Goal: Register for event/course: Register for event/course

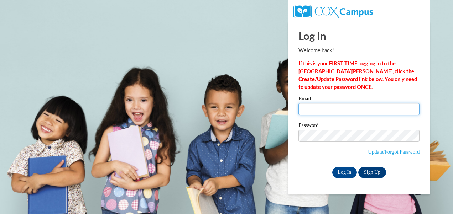
click at [310, 108] on input "Email" at bounding box center [359, 109] width 121 height 12
type input "ashleytucker1001@gmail.com"
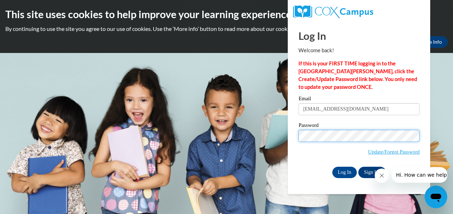
click at [332, 167] on input "Log In" at bounding box center [344, 172] width 25 height 11
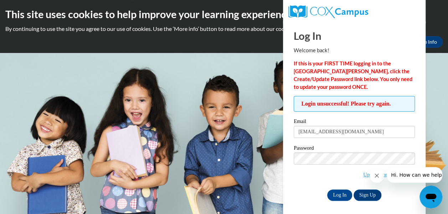
click at [257, 95] on body "This site uses cookies to help improve your learning experience. By continuing …" at bounding box center [224, 107] width 448 height 214
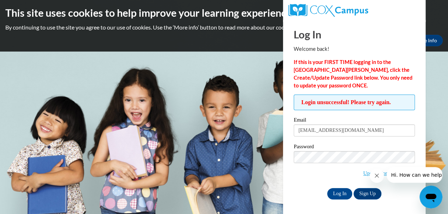
scroll to position [2, 0]
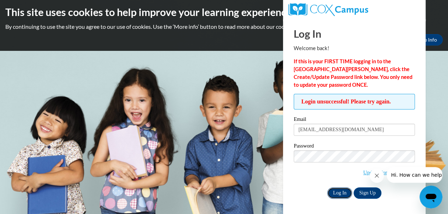
click at [339, 189] on input "Log In" at bounding box center [339, 193] width 25 height 11
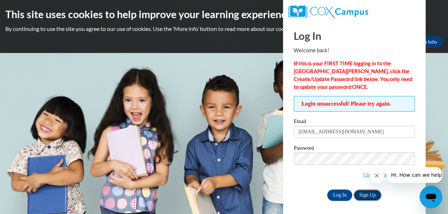
click at [366, 193] on link "Sign Up" at bounding box center [367, 195] width 28 height 11
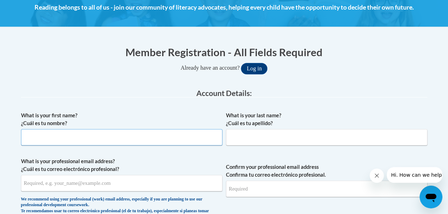
click at [126, 138] on input "What is your first name? ¿Cuál es tu nombre?" at bounding box center [121, 137] width 201 height 16
type input "Ashley"
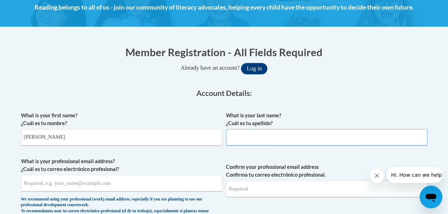
type input "Tucker"
type input "ashleytucker1001@gmail.com"
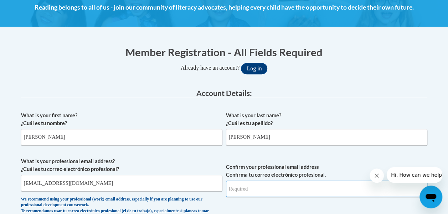
type input "ashleytucker1001@gmail.com"
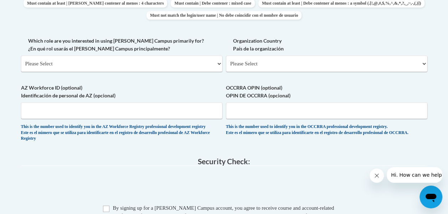
scroll to position [356, 0]
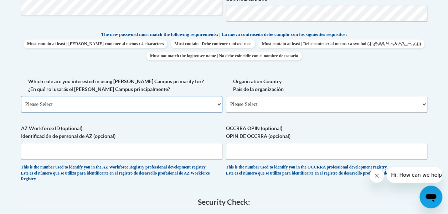
click at [80, 104] on select "Please Select College/University | Colegio/Universidad Community/Nonprofit Part…" at bounding box center [121, 104] width 201 height 16
select select "fbf2d438-af2f-41f8-98f1-81c410e29de3"
click at [21, 96] on select "Please Select College/University | Colegio/Universidad Community/Nonprofit Part…" at bounding box center [121, 104] width 201 height 16
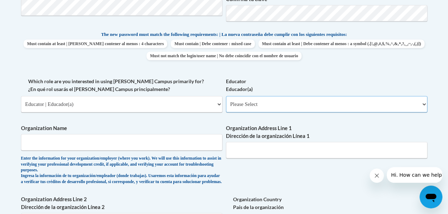
click at [271, 104] on select "Please Select Early Learning/Daycare Teacher/Family Home Care Provider | Maestr…" at bounding box center [326, 104] width 201 height 16
select select "8e40623d-54d0-45cd-9f92-5df65cd3f8cf"
click at [226, 96] on select "Please Select Early Learning/Daycare Teacher/Family Home Care Provider | Maestr…" at bounding box center [326, 104] width 201 height 16
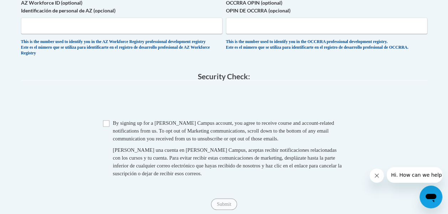
scroll to position [641, 0]
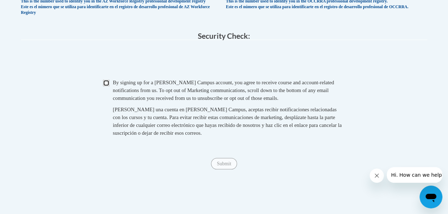
click at [107, 86] on input "Checkbox" at bounding box center [106, 83] width 6 height 6
checkbox input "true"
click at [223, 170] on input "Submit" at bounding box center [224, 163] width 26 height 11
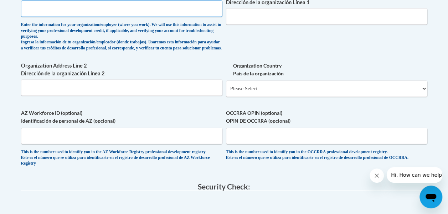
scroll to position [383, 0]
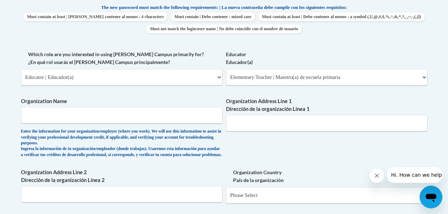
click at [170, 173] on div "What is your first name? ¿Cuál es tu nombre? Ashley What is your last name? ¿Cu…" at bounding box center [224, 56] width 406 height 449
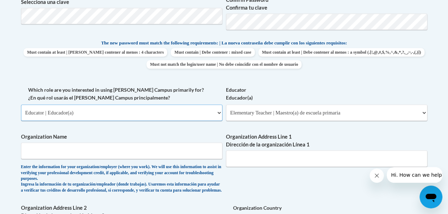
click at [102, 114] on select "Please Select College/University | Colegio/Universidad Community/Nonprofit Part…" at bounding box center [121, 113] width 201 height 16
select select "5a18ea06-2b54-4451-96f2-d152daf9eac5"
click at [21, 105] on select "Please Select College/University | Colegio/Universidad Community/Nonprofit Part…" at bounding box center [121, 113] width 201 height 16
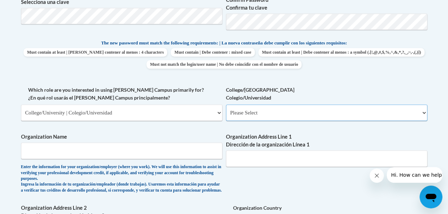
click at [254, 109] on select "Please Select College/University Staff | Empleado universitario College/Univers…" at bounding box center [326, 113] width 201 height 16
click at [254, 111] on select "Please Select College/University Staff | Empleado universitario College/Univers…" at bounding box center [326, 113] width 201 height 16
select select "99b32b07-cffc-426c-8bf6-0cd77760d84b"
click at [226, 105] on select "Please Select College/University Staff | Empleado universitario College/Univers…" at bounding box center [326, 113] width 201 height 16
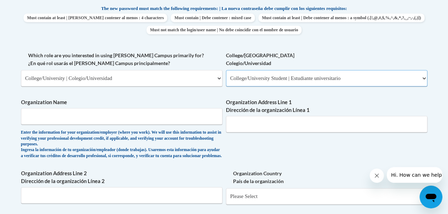
scroll to position [419, 0]
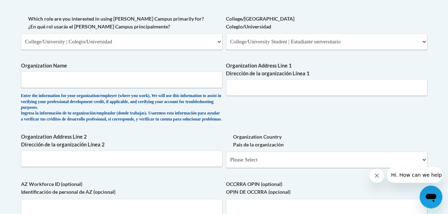
click at [164, 134] on div "What is your first name? ¿Cuál es tu nombre? Ashley What is your last name? ¿Cu…" at bounding box center [224, 20] width 406 height 449
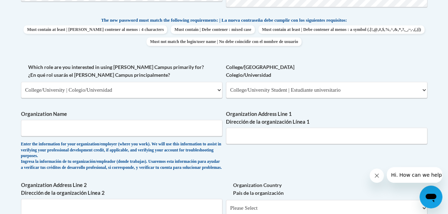
scroll to position [348, 0]
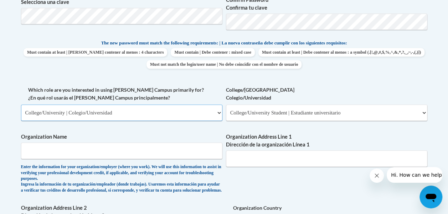
click at [140, 113] on select "Please Select College/University | Colegio/Universidad Community/Nonprofit Part…" at bounding box center [121, 113] width 201 height 16
select select "fbf2d438-af2f-41f8-98f1-81c410e29de3"
click at [21, 105] on select "Please Select College/University | Colegio/Universidad Community/Nonprofit Part…" at bounding box center [121, 113] width 201 height 16
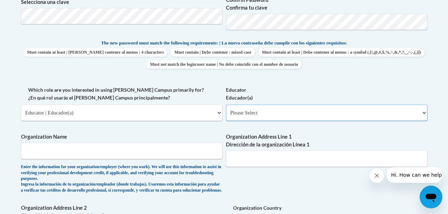
click at [314, 115] on select "Please Select Early Learning/Daycare Teacher/Family Home Care Provider | Maestr…" at bounding box center [326, 113] width 201 height 16
select select "8e40623d-54d0-45cd-9f92-5df65cd3f8cf"
click at [226, 105] on select "Please Select Early Learning/Daycare Teacher/Family Home Care Provider | Maestr…" at bounding box center [326, 113] width 201 height 16
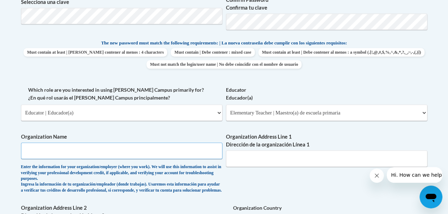
click at [154, 157] on input "Organization Name" at bounding box center [121, 151] width 201 height 16
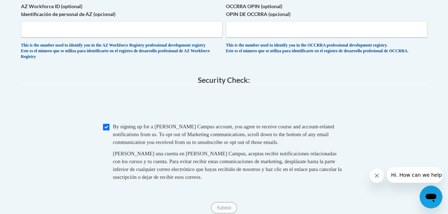
scroll to position [740, 0]
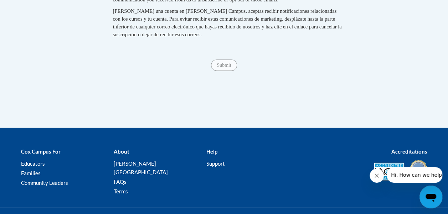
type input "Bugg Magnet Elementary"
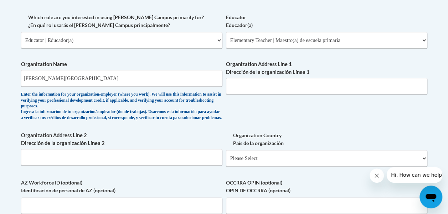
scroll to position [419, 0]
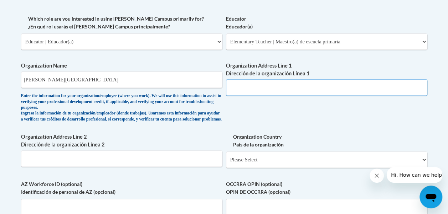
click at [239, 94] on input "Organization Address Line 1 Dirección de la organización Línea 1" at bounding box center [326, 87] width 201 height 16
click at [216, 123] on div "Enter the information for your organization/employer (where you work). We will …" at bounding box center [121, 107] width 201 height 29
click at [239, 87] on input "Organization Address Line 1 Dirección de la organización Línea 1" at bounding box center [326, 87] width 201 height 16
type input "n/a"
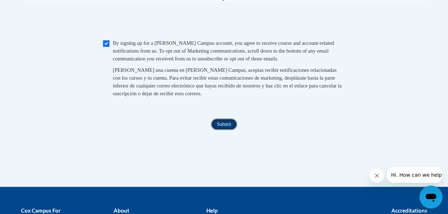
click at [222, 130] on input "Submit" at bounding box center [224, 124] width 26 height 11
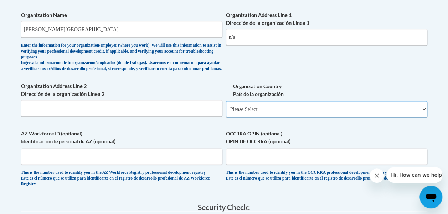
scroll to position [505, 0]
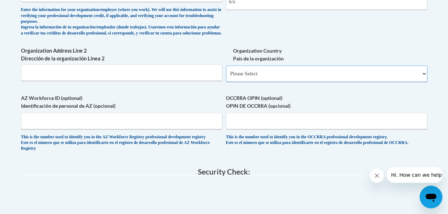
click at [242, 75] on select "Please Select United States | Estados Unidos Outside of the United States | Fue…" at bounding box center [326, 74] width 201 height 16
select select "2ba6c5f2-6ab4-47b5-9408-0a73ae60d186"
click at [226, 71] on select "Please Select United States | Estados Unidos Outside of the United States | Fue…" at bounding box center [326, 74] width 201 height 16
select select
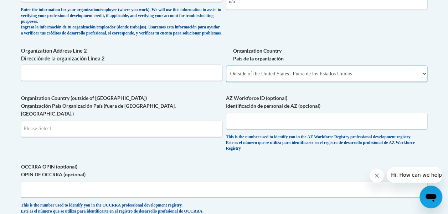
click at [248, 82] on select "Please Select United States | Estados Unidos Outside of the United States | Fue…" at bounding box center [326, 74] width 201 height 16
select select "ad49bcad-a171-4b2e-b99c-48b446064914"
click at [226, 71] on select "Please Select United States | Estados Unidos Outside of the United States | Fue…" at bounding box center [326, 74] width 201 height 16
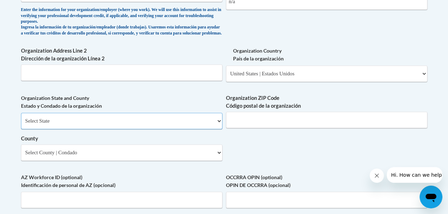
click at [129, 129] on select "Select State Alabama Alaska Arizona Arkansas California Colorado Connecticut De…" at bounding box center [121, 121] width 201 height 16
select select "North Carolina"
click at [21, 118] on select "Select State Alabama Alaska Arizona Arkansas California Colorado Connecticut De…" at bounding box center [121, 121] width 201 height 16
click at [243, 127] on input "Organization ZIP Code Código postal de la organización" at bounding box center [326, 120] width 201 height 16
type input "2761"
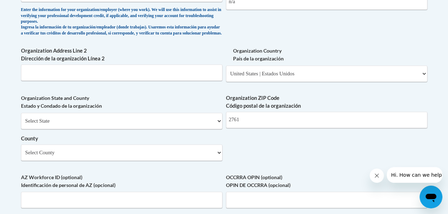
click at [197, 180] on label "AZ Workforce ID (optional) Identificación de personal de AZ (opcional)" at bounding box center [121, 182] width 201 height 16
click at [197, 192] on input "AZ Workforce ID (optional) Identificación de personal de AZ (opcional)" at bounding box center [121, 200] width 201 height 16
click at [182, 159] on select "Select County Alamance Alexander Alleghany Anson Ashe Avery Beaufort Bertie Bla…" at bounding box center [121, 153] width 201 height 16
select select "Wake"
click at [21, 150] on select "Select County Alamance Alexander Alleghany Anson Ashe Avery Beaufort Bertie Bla…" at bounding box center [121, 153] width 201 height 16
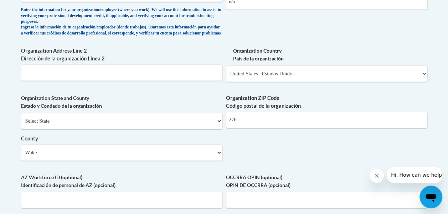
drag, startPoint x: 310, startPoint y: 176, endPoint x: 281, endPoint y: 155, distance: 36.2
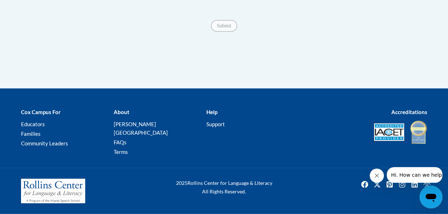
scroll to position [683, 0]
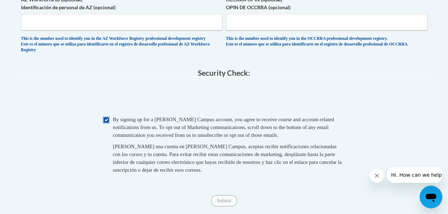
click at [108, 124] on input "Checkbox" at bounding box center [106, 120] width 6 height 6
checkbox input "true"
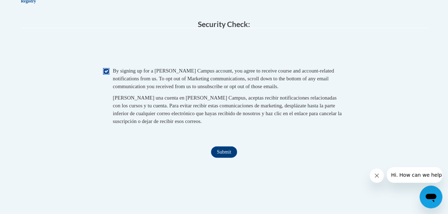
scroll to position [790, 0]
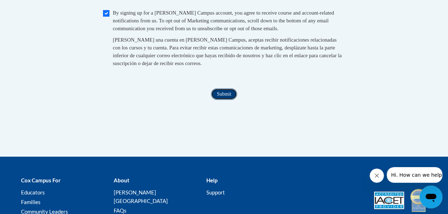
click at [224, 100] on input "Submit" at bounding box center [224, 94] width 26 height 11
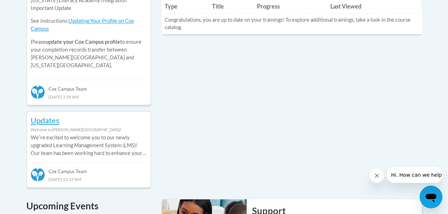
scroll to position [288, 0]
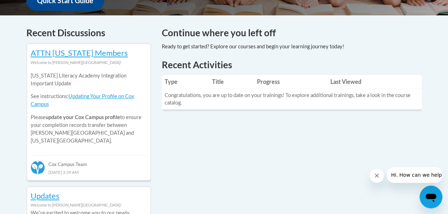
click at [195, 103] on td "Congratulations, you are up to date on your trainings! To explore additional tr…" at bounding box center [292, 99] width 260 height 21
click at [179, 95] on td "Congratulations, you are up to date on your trainings! To explore additional tr…" at bounding box center [292, 99] width 260 height 21
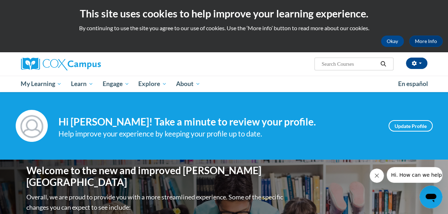
scroll to position [0, 0]
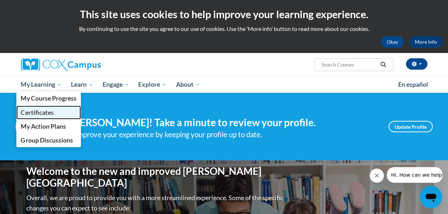
click at [41, 115] on span "Certificates" at bounding box center [37, 112] width 33 height 7
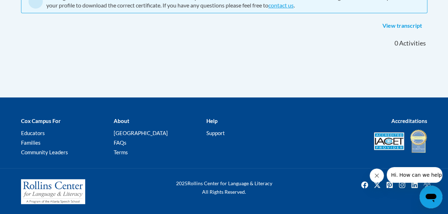
scroll to position [27, 0]
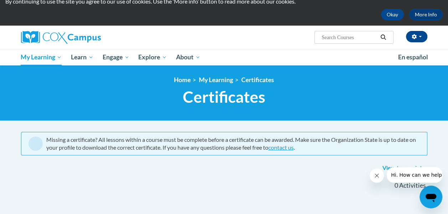
drag, startPoint x: 95, startPoint y: 55, endPoint x: 230, endPoint y: 59, distance: 134.4
click at [230, 59] on ul "My Learning My Learning My Course Progress Certificates My Action Plans Group D…" at bounding box center [204, 57] width 377 height 16
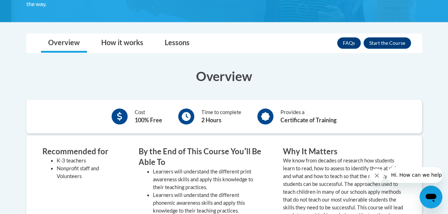
scroll to position [178, 0]
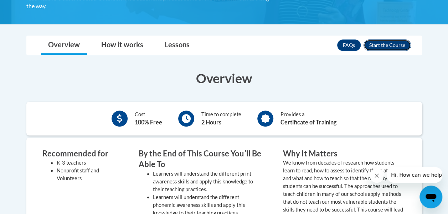
click at [380, 48] on button "Enroll" at bounding box center [386, 45] width 47 height 11
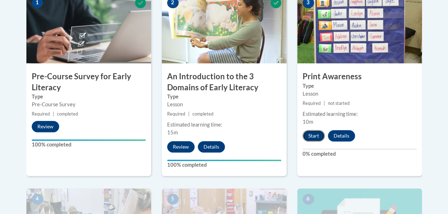
click at [317, 137] on button "Start" at bounding box center [313, 135] width 22 height 11
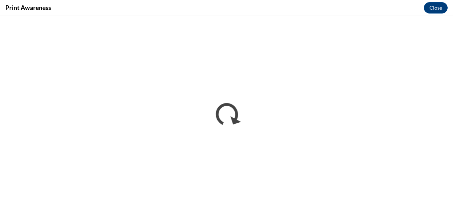
click at [184, 7] on div "Print Awareness Close" at bounding box center [226, 8] width 453 height 16
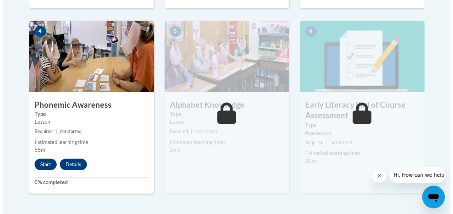
scroll to position [428, 0]
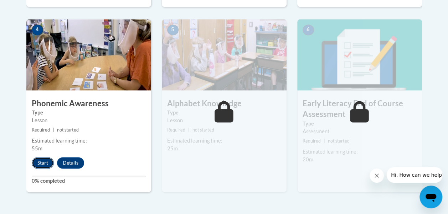
click at [38, 162] on button "Start" at bounding box center [43, 162] width 22 height 11
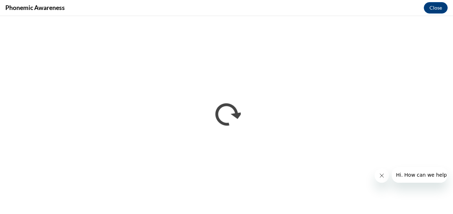
scroll to position [0, 0]
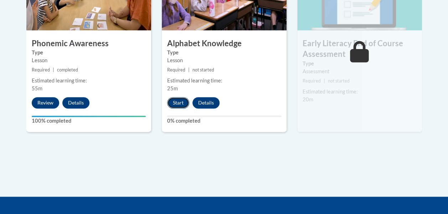
click at [172, 105] on button "Start" at bounding box center [178, 102] width 22 height 11
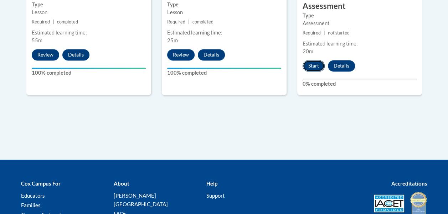
click at [310, 66] on button "Start" at bounding box center [313, 65] width 22 height 11
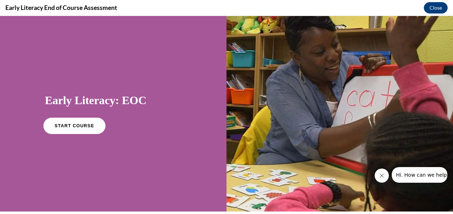
click at [81, 125] on span "START COURSE" at bounding box center [75, 126] width 40 height 5
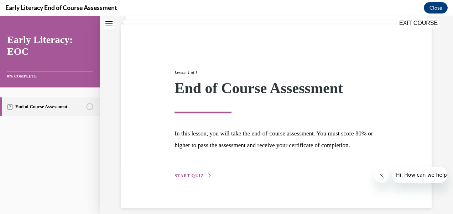
scroll to position [66, 0]
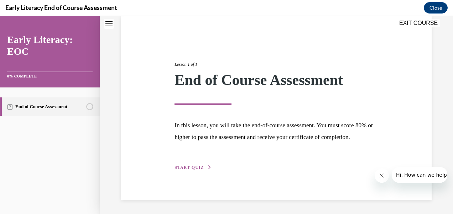
click at [187, 170] on span "START QUIZ" at bounding box center [189, 167] width 29 height 5
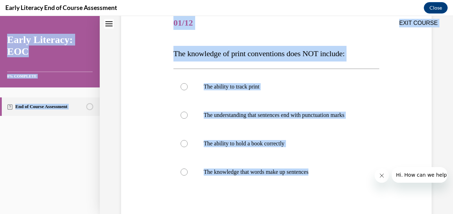
scroll to position [90, 0]
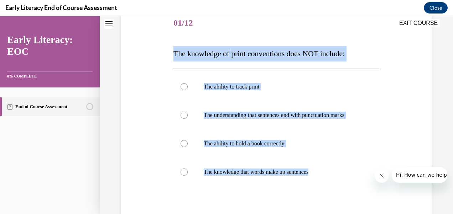
drag, startPoint x: 334, startPoint y: 108, endPoint x: 163, endPoint y: 50, distance: 180.7
click at [163, 50] on div "Question 01/12 The knowledge of print conventions does NOT include: The ability…" at bounding box center [276, 131] width 314 height 287
click at [387, 55] on div "Question 01/12 The knowledge of print conventions does NOT include: The ability…" at bounding box center [276, 131] width 314 height 287
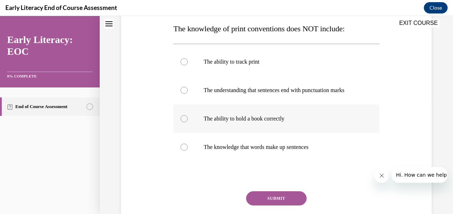
scroll to position [125, 0]
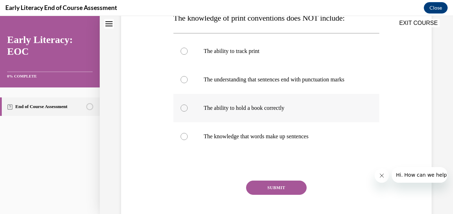
click at [182, 112] on div at bounding box center [184, 108] width 7 height 7
click at [280, 195] on button "SUBMIT" at bounding box center [276, 188] width 61 height 14
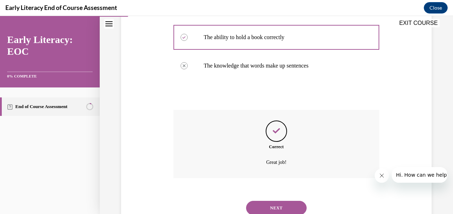
scroll to position [229, 0]
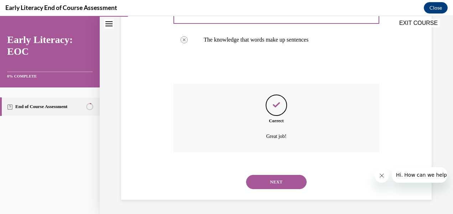
click at [268, 182] on button "NEXT" at bounding box center [276, 182] width 61 height 14
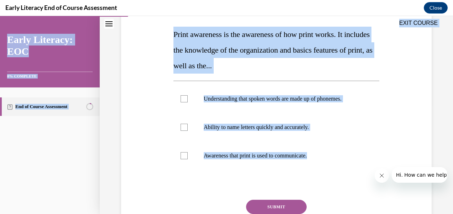
scroll to position [90, 0]
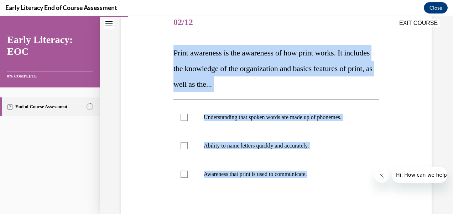
drag, startPoint x: 321, startPoint y: 135, endPoint x: 173, endPoint y: 55, distance: 168.5
click at [174, 55] on div "Question 02/12 Print awareness is the awareness of how print works. It includes…" at bounding box center [277, 143] width 206 height 269
copy div "Print awareness is the awareness of how print works. It includes the knowledge …"
drag, startPoint x: 351, startPoint y: 135, endPoint x: 322, endPoint y: 143, distance: 30.2
click at [351, 135] on div at bounding box center [277, 146] width 206 height 29
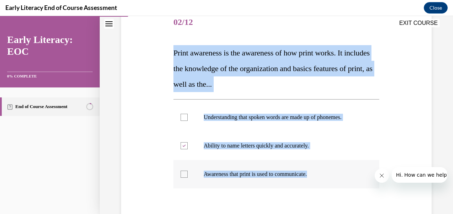
click at [183, 177] on div at bounding box center [184, 174] width 7 height 7
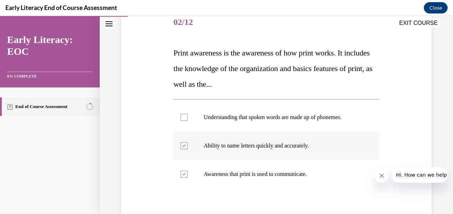
click at [182, 146] on icon at bounding box center [183, 146] width 3 height 2
click at [396, 119] on div "Question 02/12 Print awareness is the awareness of how print works. It includes…" at bounding box center [276, 132] width 314 height 290
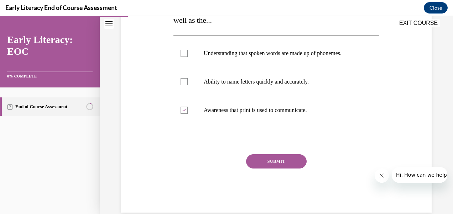
scroll to position [167, 0]
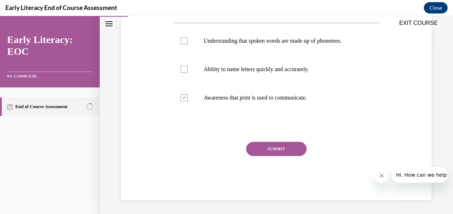
click at [261, 152] on button "SUBMIT" at bounding box center [276, 149] width 61 height 14
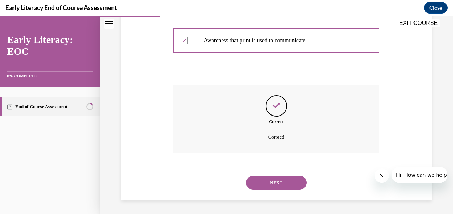
scroll to position [225, 0]
click at [269, 181] on button "NEXT" at bounding box center [276, 183] width 61 height 14
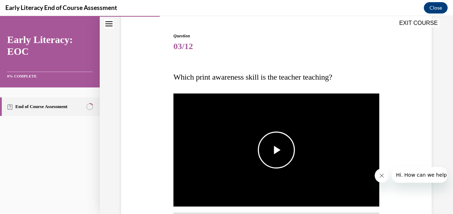
scroll to position [143, 0]
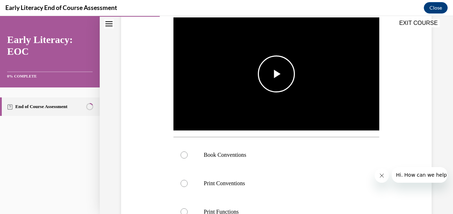
click at [276, 74] on span "Video player" at bounding box center [276, 74] width 0 height 0
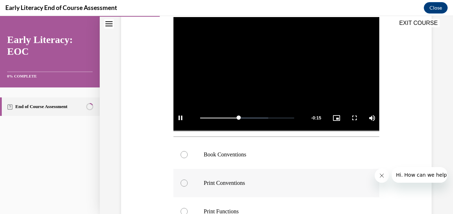
scroll to position [178, 0]
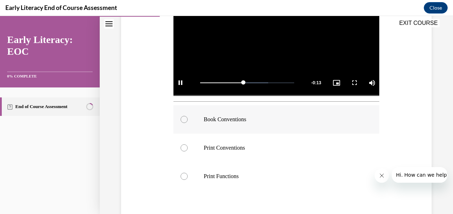
click at [180, 122] on div at bounding box center [277, 119] width 206 height 29
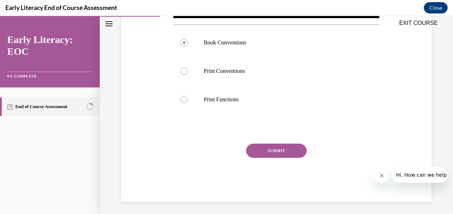
click at [280, 150] on button "SUBMIT" at bounding box center [276, 151] width 61 height 14
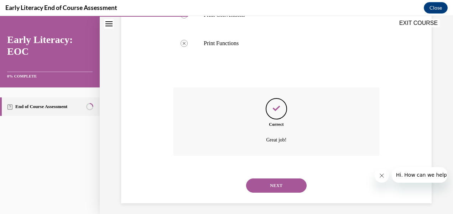
scroll to position [312, 0]
click at [262, 181] on button "NEXT" at bounding box center [276, 185] width 61 height 14
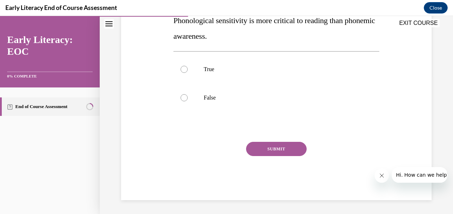
scroll to position [103, 0]
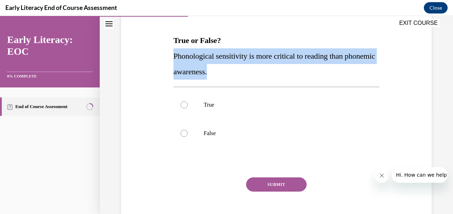
drag, startPoint x: 234, startPoint y: 69, endPoint x: 161, endPoint y: 55, distance: 74.7
click at [161, 55] on div "Question 04/12 True or False? Phonological sensitivity is more critical to read…" at bounding box center [276, 106] width 314 height 262
copy span "Phonological sensitivity is more critical to reading than phonemic awareness."
drag, startPoint x: 280, startPoint y: 117, endPoint x: 259, endPoint y: 107, distance: 23.9
click at [280, 116] on div at bounding box center [277, 105] width 206 height 29
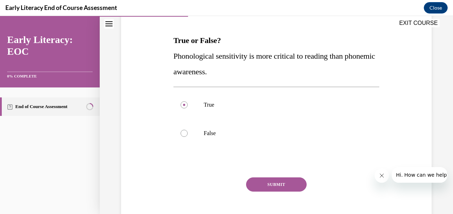
click at [280, 187] on button "SUBMIT" at bounding box center [276, 185] width 61 height 14
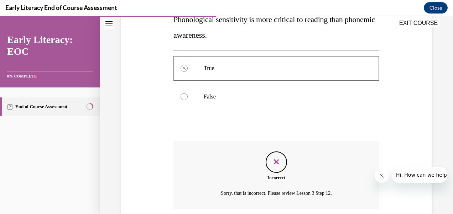
scroll to position [196, 0]
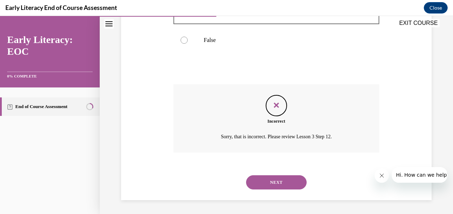
drag, startPoint x: 259, startPoint y: 183, endPoint x: 287, endPoint y: 150, distance: 44.0
click at [259, 182] on button "NEXT" at bounding box center [276, 183] width 61 height 14
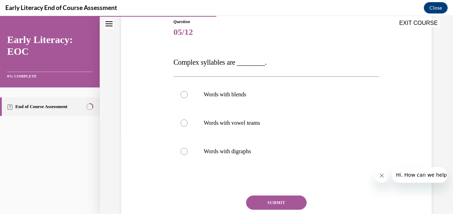
scroll to position [107, 0]
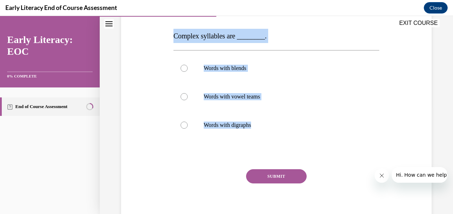
drag, startPoint x: 259, startPoint y: 128, endPoint x: 173, endPoint y: 38, distance: 124.7
click at [174, 38] on div "Question 05/12 Complex syllables are ________. Words with blends Words with vow…" at bounding box center [277, 110] width 206 height 236
copy div "Complex syllables are ________. Words with blends Words with vowel teams Words …"
click at [184, 98] on div at bounding box center [184, 96] width 7 height 7
click at [155, 166] on div "Question 05/12 Complex syllables are ________. Words with blends Words with vow…" at bounding box center [276, 99] width 314 height 257
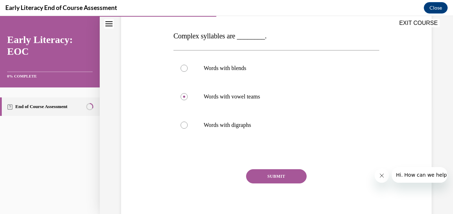
click at [283, 178] on button "SUBMIT" at bounding box center [276, 177] width 61 height 14
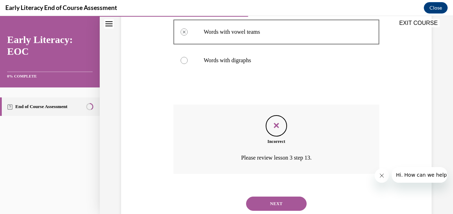
scroll to position [193, 0]
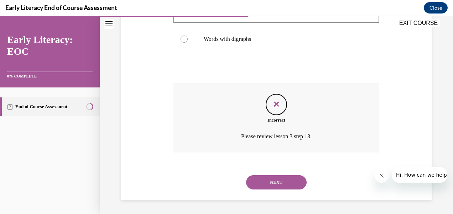
drag, startPoint x: 258, startPoint y: 179, endPoint x: 248, endPoint y: 165, distance: 17.4
click at [258, 179] on button "NEXT" at bounding box center [276, 183] width 61 height 14
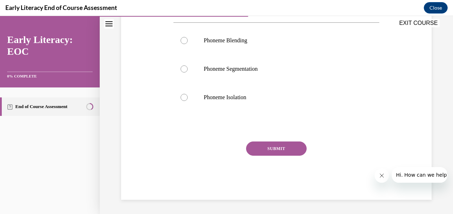
scroll to position [0, 0]
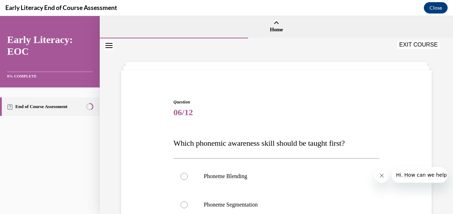
click at [245, 123] on div "Question 06/12 Which phonemic awareness skill should be taught first? Phoneme B…" at bounding box center [277, 217] width 206 height 237
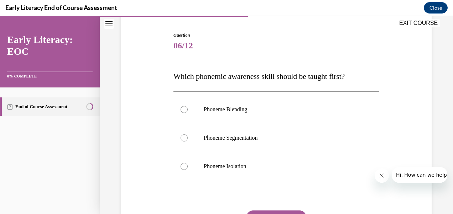
scroll to position [64, 0]
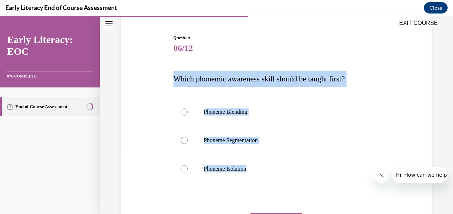
drag, startPoint x: 246, startPoint y: 169, endPoint x: 172, endPoint y: 79, distance: 115.9
click at [174, 79] on div "Question 06/12 Which phonemic awareness skill should be taught first? Phoneme B…" at bounding box center [277, 153] width 206 height 237
copy div "Which phonemic awareness skill should be taught first? Phoneme Blending Phoneme…"
click at [181, 168] on div at bounding box center [184, 169] width 7 height 7
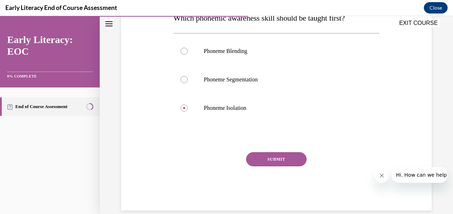
scroll to position [136, 0]
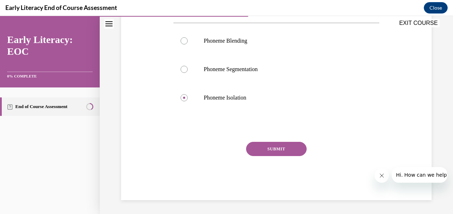
click at [287, 151] on button "SUBMIT" at bounding box center [276, 149] width 61 height 14
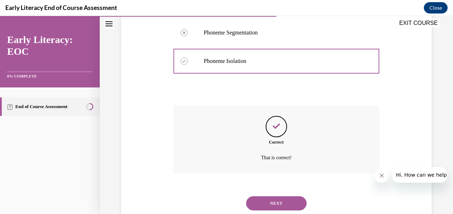
scroll to position [193, 0]
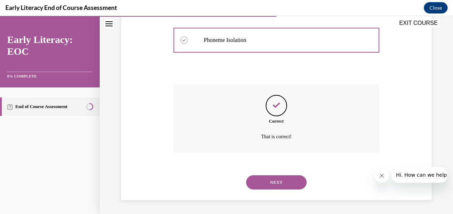
click at [264, 184] on button "NEXT" at bounding box center [276, 183] width 61 height 14
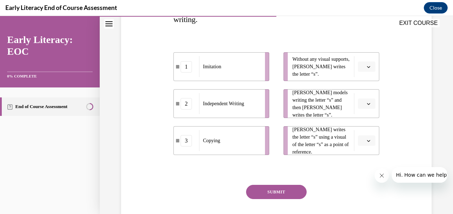
scroll to position [143, 0]
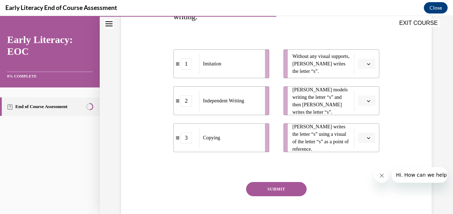
click at [361, 104] on button "button" at bounding box center [366, 101] width 17 height 11
click at [355, 129] on div "1" at bounding box center [361, 131] width 17 height 14
click at [367, 59] on button "button" at bounding box center [366, 64] width 17 height 11
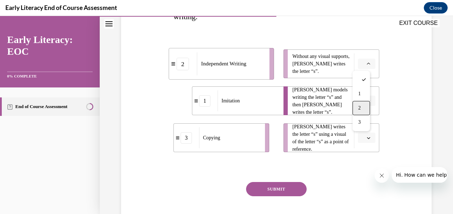
click at [358, 109] on span "2" at bounding box center [359, 108] width 2 height 6
click at [366, 137] on span "button" at bounding box center [368, 138] width 5 height 5
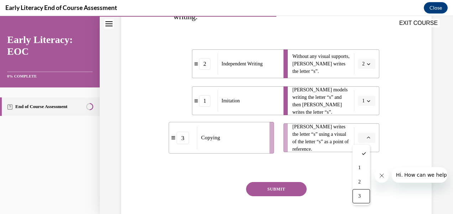
click at [360, 198] on span "3" at bounding box center [359, 197] width 2 height 6
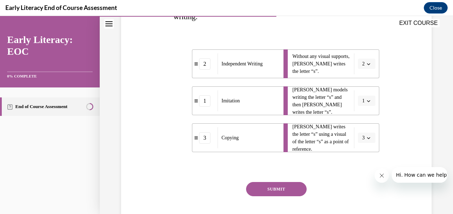
click at [280, 188] on button "SUBMIT" at bounding box center [276, 189] width 61 height 14
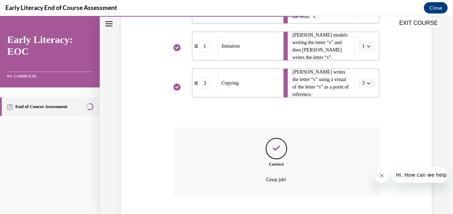
scroll to position [240, 0]
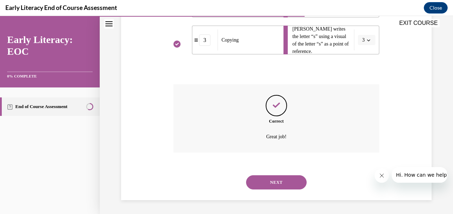
click at [279, 184] on button "NEXT" at bounding box center [276, 183] width 61 height 14
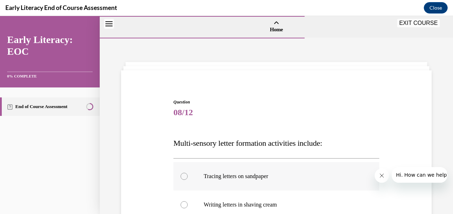
scroll to position [107, 0]
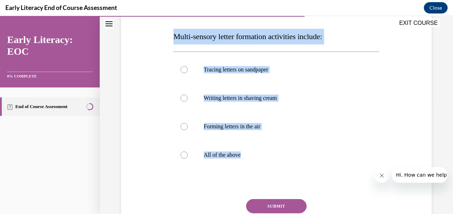
drag, startPoint x: 254, startPoint y: 154, endPoint x: 170, endPoint y: 33, distance: 146.2
click at [170, 33] on div "Question 08/12 Multi-sensory letter formation activities include: Tracing lette…" at bounding box center [276, 114] width 314 height 287
copy div "Multi-sensory letter formation activities include: Tracing letters on sandpaper…"
click at [285, 149] on div at bounding box center [277, 155] width 206 height 29
drag, startPoint x: 125, startPoint y: 208, endPoint x: 126, endPoint y: 203, distance: 5.0
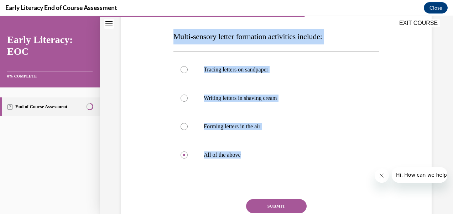
click at [124, 207] on div "Question 08/12 Multi-sensory letter formation activities include: Tracing lette…" at bounding box center [276, 114] width 314 height 287
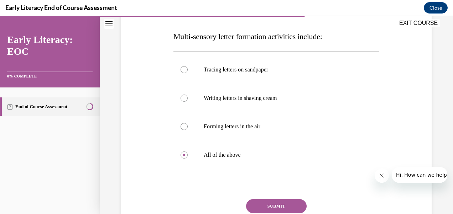
click at [274, 207] on button "SUBMIT" at bounding box center [276, 207] width 61 height 14
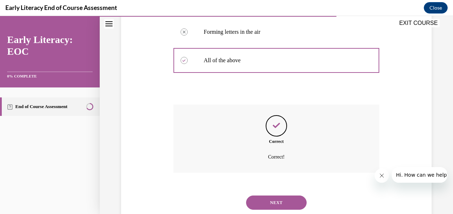
scroll to position [222, 0]
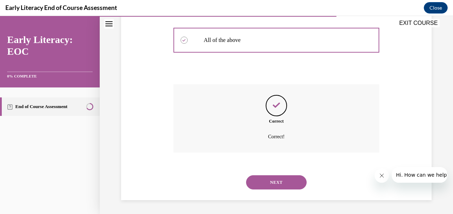
click at [285, 186] on button "NEXT" at bounding box center [276, 183] width 61 height 14
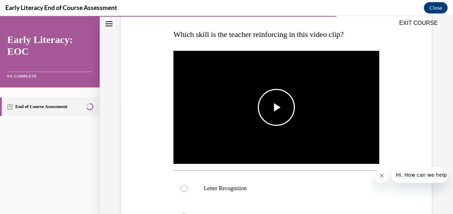
scroll to position [107, 0]
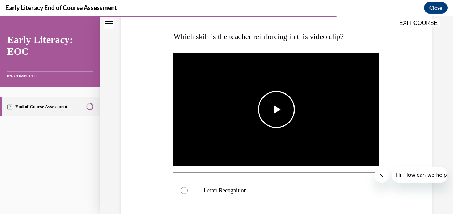
click at [276, 110] on span "Video player" at bounding box center [276, 110] width 0 height 0
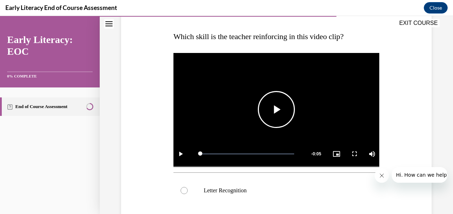
click at [276, 110] on span "Video player" at bounding box center [276, 110] width 0 height 0
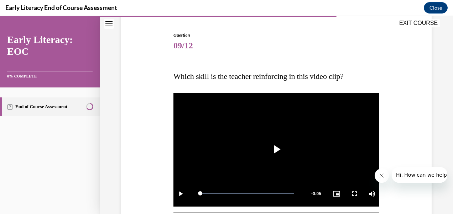
scroll to position [143, 0]
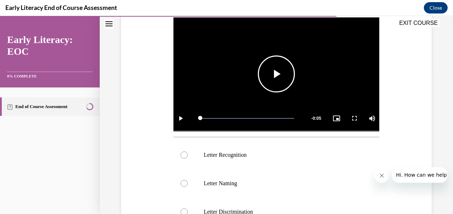
drag, startPoint x: 280, startPoint y: 76, endPoint x: 276, endPoint y: 78, distance: 3.9
click at [276, 74] on span "Video player" at bounding box center [276, 74] width 0 height 0
click at [183, 155] on div at bounding box center [184, 155] width 7 height 7
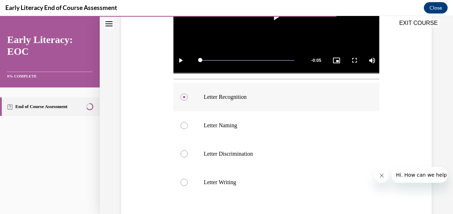
scroll to position [284, 0]
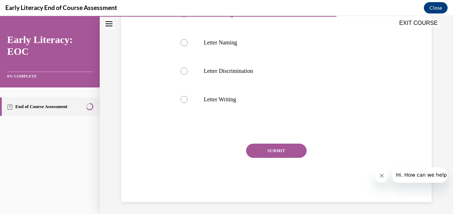
click at [263, 146] on button "SUBMIT" at bounding box center [276, 151] width 61 height 14
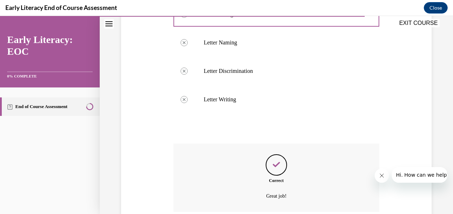
scroll to position [341, 0]
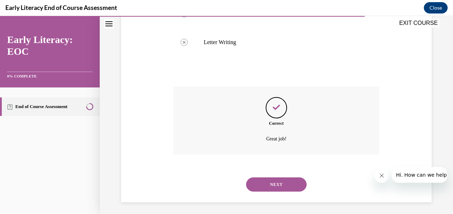
click at [254, 187] on button "NEXT" at bounding box center [276, 185] width 61 height 14
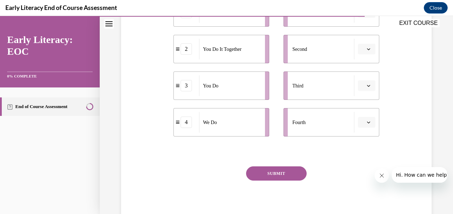
scroll to position [167, 0]
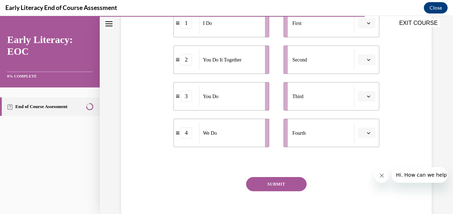
drag, startPoint x: 338, startPoint y: 160, endPoint x: 305, endPoint y: 138, distance: 39.1
click at [306, 135] on div "Question 10/12 Put the phases of the gradual release method in order. 1 I Do 2 …" at bounding box center [277, 84] width 206 height 304
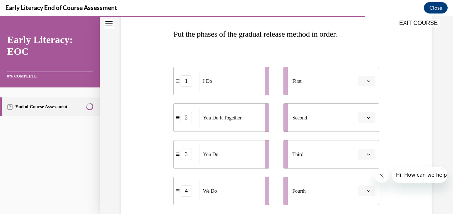
scroll to position [96, 0]
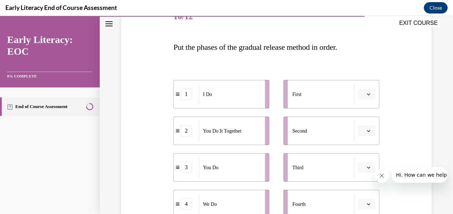
click at [367, 93] on icon "button" at bounding box center [369, 95] width 4 height 4
click at [358, 128] on div "1" at bounding box center [361, 124] width 17 height 14
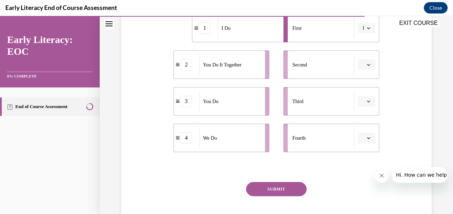
scroll to position [167, 0]
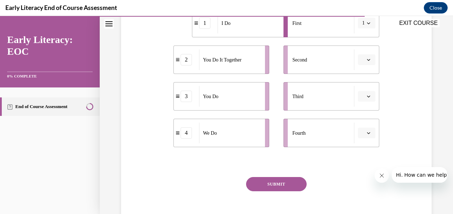
click at [368, 95] on button "button" at bounding box center [366, 96] width 17 height 11
click at [358, 139] on span "2" at bounding box center [359, 141] width 2 height 6
click at [367, 134] on icon "button" at bounding box center [368, 134] width 3 height 2
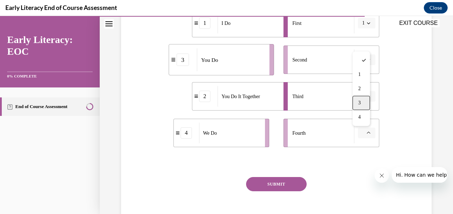
click at [366, 103] on div "3" at bounding box center [361, 103] width 17 height 14
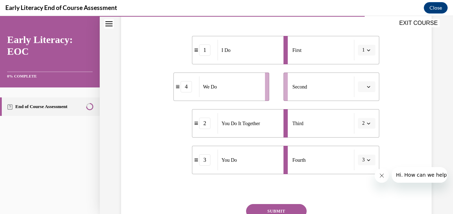
scroll to position [132, 0]
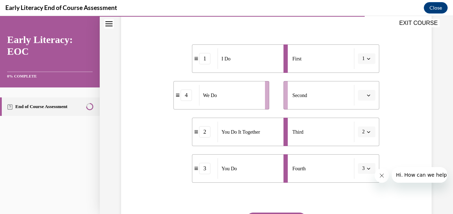
click at [367, 94] on icon "button" at bounding box center [369, 96] width 4 height 4
click at [358, 158] on div "3" at bounding box center [361, 154] width 17 height 14
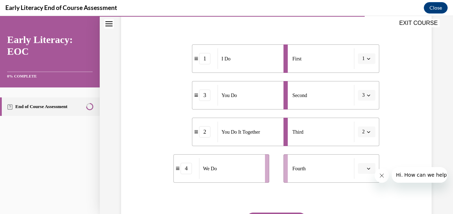
click at [367, 131] on button "2" at bounding box center [366, 132] width 17 height 11
click at [358, 202] on span "4" at bounding box center [358, 205] width 2 height 6
click at [364, 166] on button "button" at bounding box center [366, 169] width 17 height 11
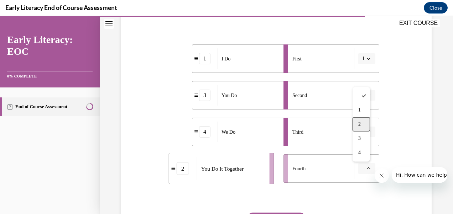
click at [365, 124] on div "2" at bounding box center [361, 125] width 17 height 14
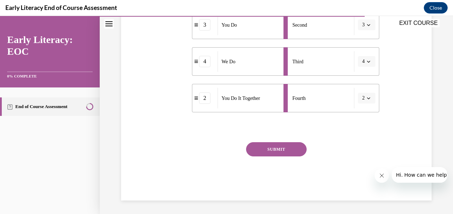
scroll to position [203, 0]
click at [292, 150] on button "SUBMIT" at bounding box center [276, 149] width 61 height 14
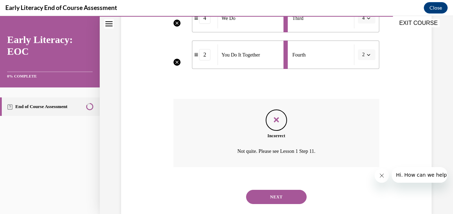
scroll to position [260, 0]
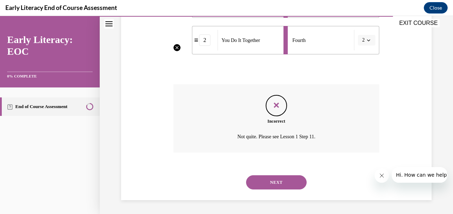
click at [269, 187] on button "NEXT" at bounding box center [276, 183] width 61 height 14
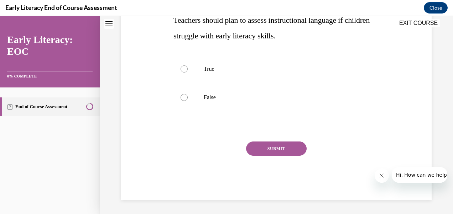
scroll to position [0, 0]
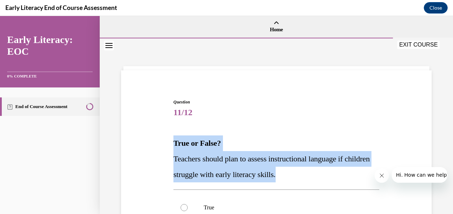
drag, startPoint x: 316, startPoint y: 177, endPoint x: 172, endPoint y: 142, distance: 147.8
click at [174, 142] on div "True or False? Teachers should plan to assess instructional language if childre…" at bounding box center [277, 159] width 206 height 47
copy div "True or False? Teachers should plan to assess instructional language if childre…"
click at [253, 103] on span "Question" at bounding box center [277, 102] width 206 height 6
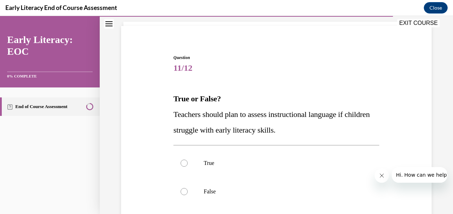
scroll to position [107, 0]
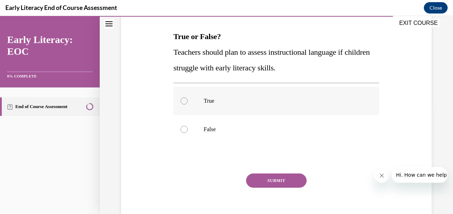
click at [186, 103] on div at bounding box center [277, 101] width 206 height 29
click at [264, 187] on button "SUBMIT" at bounding box center [276, 181] width 61 height 14
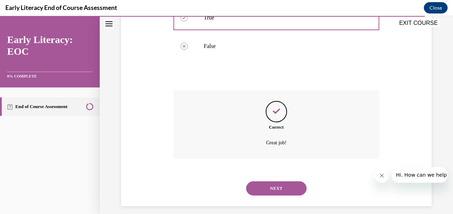
scroll to position [196, 0]
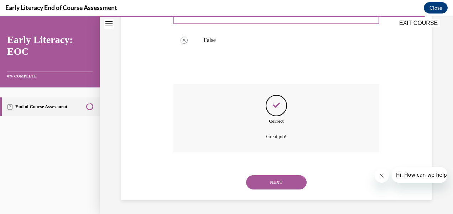
click at [261, 177] on button "NEXT" at bounding box center [276, 183] width 61 height 14
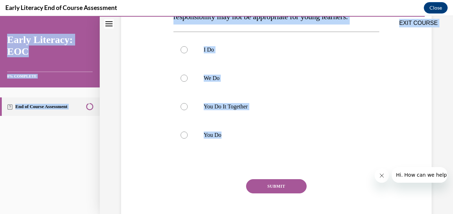
scroll to position [122, 0]
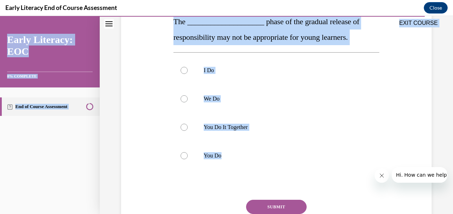
drag, startPoint x: 231, startPoint y: 136, endPoint x: 141, endPoint y: 26, distance: 142.6
click at [141, 26] on div "EXIT COURSE Early Literacy: EOC 0% COMPLETE End of Course Assessment Home Quest…" at bounding box center [226, 115] width 453 height 198
copy div "EXIT COURSE Early Literacy: EOC 0% COMPLETE End of Course Assessment Home Quest…"
click at [366, 79] on div at bounding box center [277, 70] width 206 height 29
click at [419, 83] on div "Question 12/12 The ____________________ phase of the gradual release of respons…" at bounding box center [276, 107] width 314 height 303
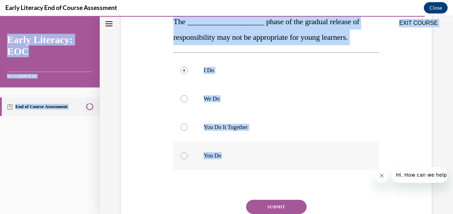
click at [184, 157] on div at bounding box center [184, 155] width 7 height 7
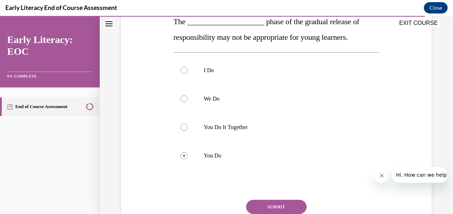
click at [168, 196] on div "Question 12/12 The ____________________ phase of the gradual release of respons…" at bounding box center [276, 107] width 314 height 303
click at [264, 212] on button "SUBMIT" at bounding box center [276, 207] width 61 height 14
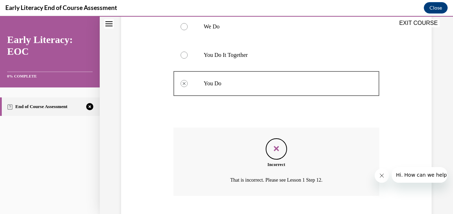
scroll to position [238, 0]
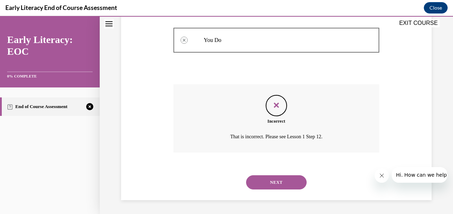
click at [267, 182] on button "NEXT" at bounding box center [276, 183] width 61 height 14
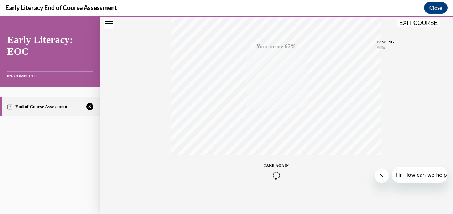
scroll to position [166, 0]
click at [271, 161] on span "TAKE AGAIN" at bounding box center [276, 161] width 25 height 4
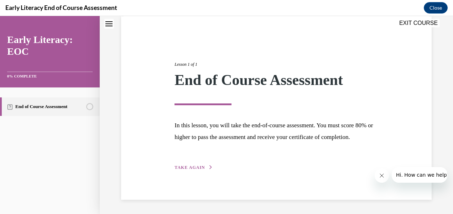
scroll to position [66, 0]
click at [191, 166] on span "TAKE AGAIN" at bounding box center [190, 167] width 30 height 5
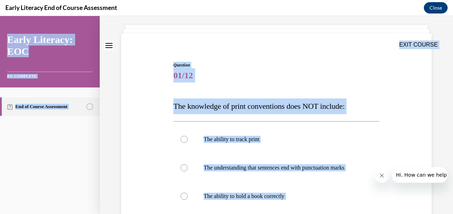
scroll to position [0, 0]
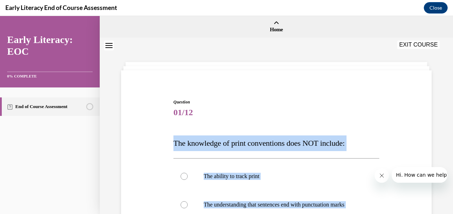
drag, startPoint x: 326, startPoint y: 99, endPoint x: 169, endPoint y: 144, distance: 164.1
copy div "The knowledge of print conventions does NOT include: The ability to track print…"
click at [313, 139] on span "The knowledge of print conventions does NOT include:" at bounding box center [259, 143] width 171 height 9
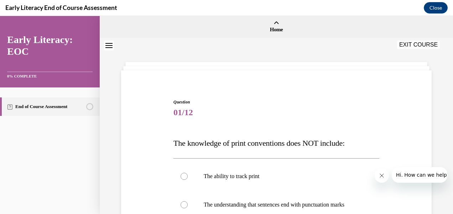
click at [328, 103] on span "Question" at bounding box center [277, 102] width 206 height 6
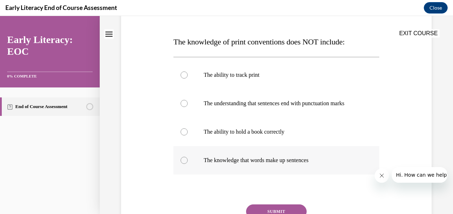
scroll to position [107, 0]
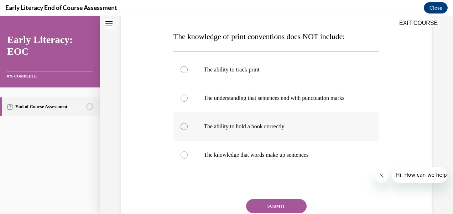
click at [177, 134] on div at bounding box center [277, 127] width 206 height 29
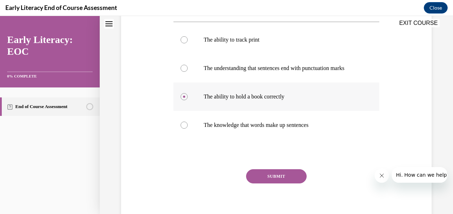
scroll to position [171, 0]
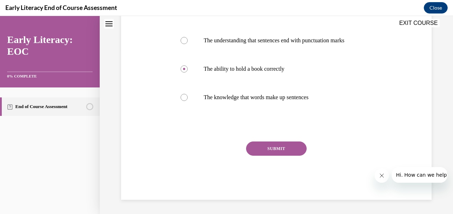
click at [271, 148] on button "SUBMIT" at bounding box center [276, 149] width 61 height 14
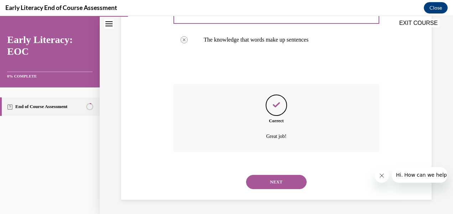
scroll to position [229, 0]
click at [271, 181] on button "NEXT" at bounding box center [276, 182] width 61 height 14
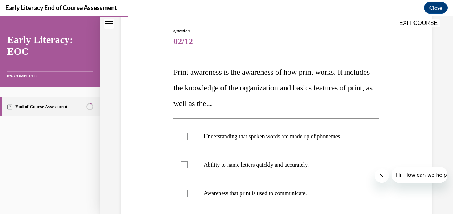
scroll to position [107, 0]
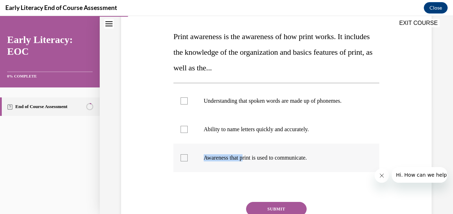
drag, startPoint x: 324, startPoint y: 154, endPoint x: 296, endPoint y: 170, distance: 32.5
click at [248, 161] on li "Awareness that print is used to communicate." at bounding box center [277, 158] width 206 height 29
drag, startPoint x: 296, startPoint y: 170, endPoint x: 325, endPoint y: 178, distance: 30.1
click at [325, 183] on div at bounding box center [277, 187] width 206 height 9
drag, startPoint x: 322, startPoint y: 164, endPoint x: 330, endPoint y: 200, distance: 36.4
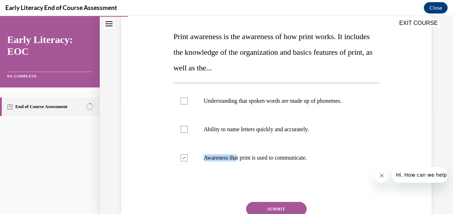
click at [239, 162] on li "Awareness that print is used to communicate." at bounding box center [277, 158] width 206 height 29
drag, startPoint x: 356, startPoint y: 178, endPoint x: 348, endPoint y: 180, distance: 8.1
click at [356, 178] on div "Question 02/12 Print awareness is the awareness of how print works. It includes…" at bounding box center [277, 126] width 206 height 269
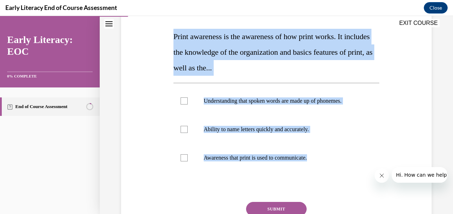
drag, startPoint x: 333, startPoint y: 157, endPoint x: 162, endPoint y: 36, distance: 209.0
click at [162, 36] on div "Question 02/12 Print awareness is the awareness of how print works. It includes…" at bounding box center [276, 116] width 314 height 290
copy div "Print awareness is the awareness of how print works. It includes the knowledge …"
drag, startPoint x: 366, startPoint y: 118, endPoint x: 238, endPoint y: 183, distance: 143.6
click at [365, 118] on div at bounding box center [277, 129] width 206 height 29
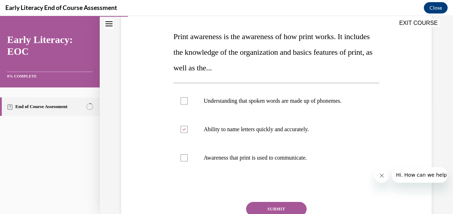
drag, startPoint x: 157, startPoint y: 191, endPoint x: 156, endPoint y: 182, distance: 9.0
click at [155, 188] on div "Question 02/12 Print awareness is the awareness of how print works. It includes…" at bounding box center [276, 116] width 314 height 290
click at [182, 156] on div at bounding box center [184, 158] width 7 height 7
click at [184, 130] on icon at bounding box center [183, 130] width 3 height 2
click at [280, 206] on button "SUBMIT" at bounding box center [276, 209] width 61 height 14
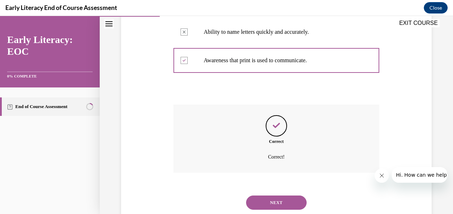
scroll to position [225, 0]
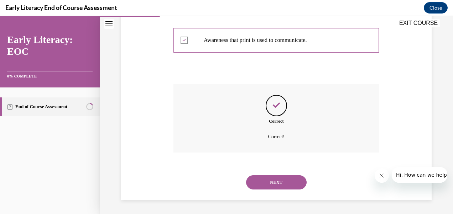
click at [267, 184] on button "NEXT" at bounding box center [276, 183] width 61 height 14
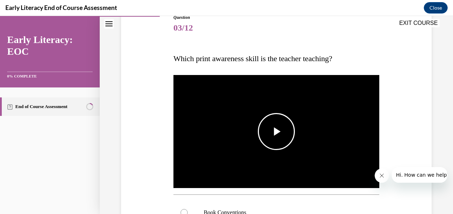
scroll to position [107, 0]
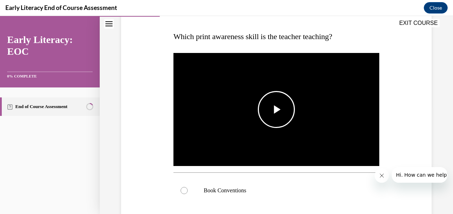
click at [276, 110] on span "Video player" at bounding box center [276, 110] width 0 height 0
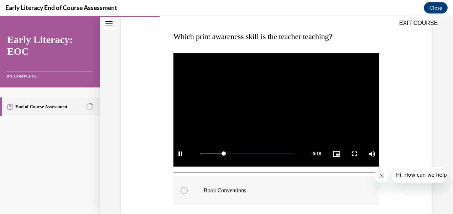
click at [182, 189] on div at bounding box center [184, 190] width 7 height 7
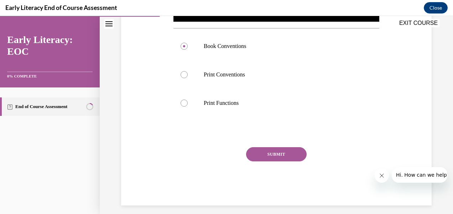
scroll to position [255, 0]
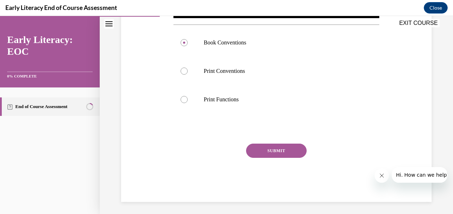
click at [277, 152] on button "SUBMIT" at bounding box center [276, 151] width 61 height 14
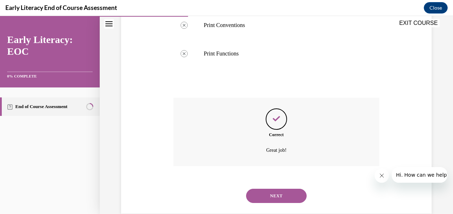
scroll to position [312, 0]
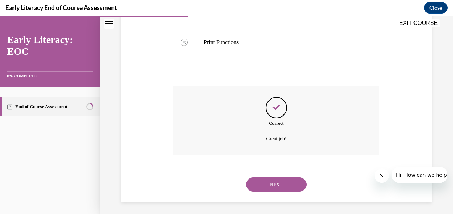
click at [271, 180] on button "NEXT" at bounding box center [276, 185] width 61 height 14
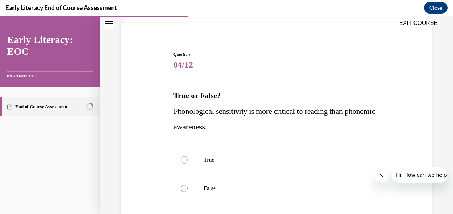
scroll to position [71, 0]
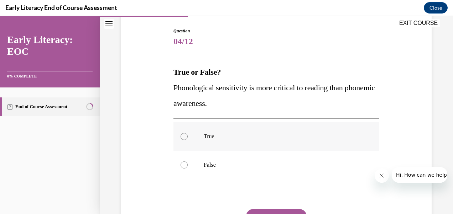
click at [186, 133] on div at bounding box center [277, 137] width 206 height 29
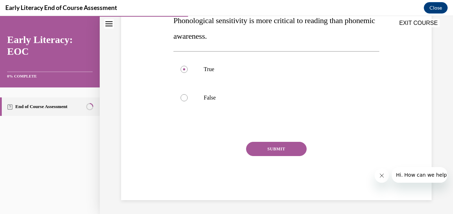
click at [267, 152] on button "SUBMIT" at bounding box center [276, 149] width 61 height 14
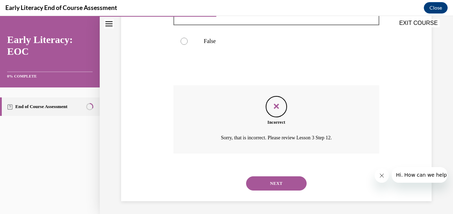
scroll to position [196, 0]
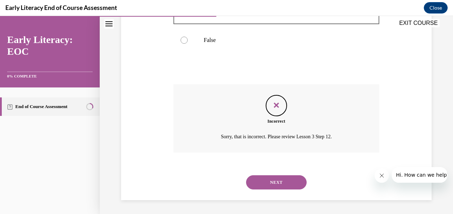
click at [277, 179] on button "NEXT" at bounding box center [276, 183] width 61 height 14
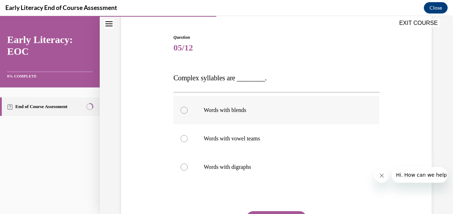
scroll to position [71, 0]
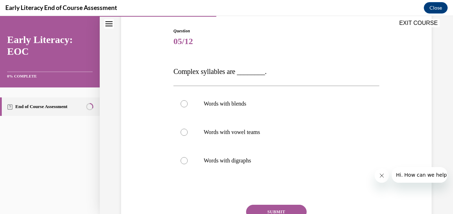
click at [321, 61] on div "Question 05/12 Complex syllables are ________. Words with blends Words with vow…" at bounding box center [277, 146] width 206 height 236
click at [185, 130] on div at bounding box center [184, 132] width 7 height 7
click at [182, 105] on div at bounding box center [184, 103] width 7 height 7
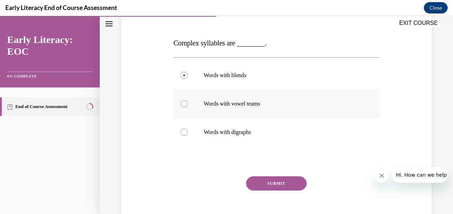
scroll to position [134, 0]
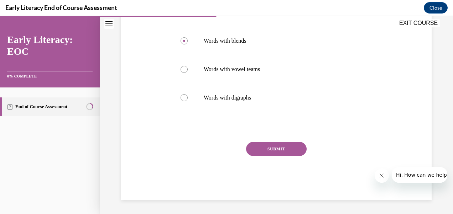
click at [286, 146] on button "SUBMIT" at bounding box center [276, 149] width 61 height 14
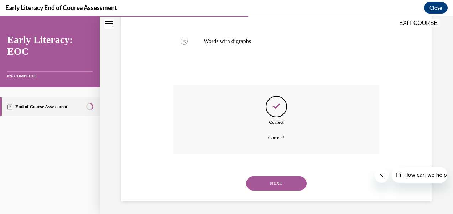
scroll to position [192, 0]
click at [259, 181] on button "NEXT" at bounding box center [276, 183] width 61 height 14
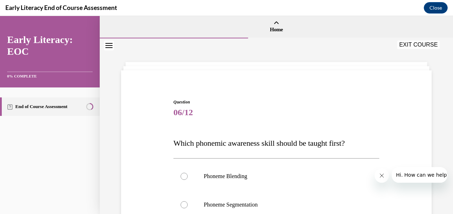
scroll to position [71, 0]
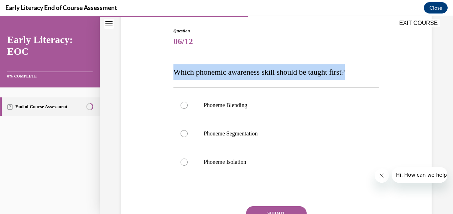
drag, startPoint x: 363, startPoint y: 70, endPoint x: 172, endPoint y: 72, distance: 191.0
click at [172, 72] on div "Question 06/12 Which phonemic awareness skill should be taught first? Phoneme B…" at bounding box center [276, 141] width 209 height 248
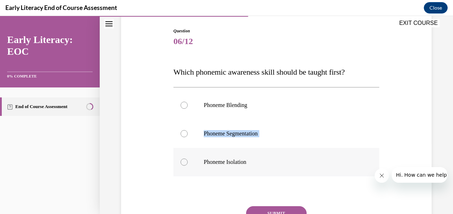
click at [303, 148] on div "Phoneme Blending Phoneme Segmentation Phoneme Isolation" at bounding box center [277, 134] width 206 height 86
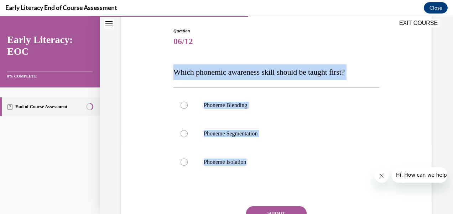
drag, startPoint x: 248, startPoint y: 164, endPoint x: 169, endPoint y: 73, distance: 120.2
click at [169, 74] on div "Question 06/12 Which phonemic awareness skill should be taught first? Phoneme B…" at bounding box center [276, 135] width 314 height 259
copy div "Which phonemic awareness skill should be taught first? Phoneme Blending Phoneme…"
click at [181, 163] on div at bounding box center [184, 162] width 7 height 7
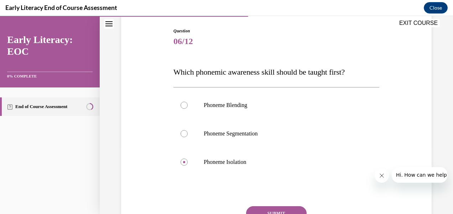
click at [145, 136] on div "Question 06/12 Which phonemic awareness skill should be taught first? Phoneme B…" at bounding box center [276, 135] width 314 height 259
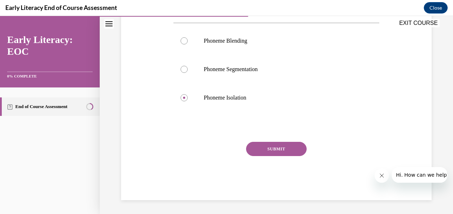
click at [280, 150] on button "SUBMIT" at bounding box center [276, 149] width 61 height 14
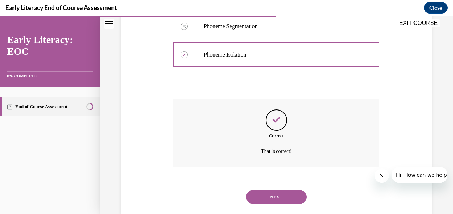
scroll to position [193, 0]
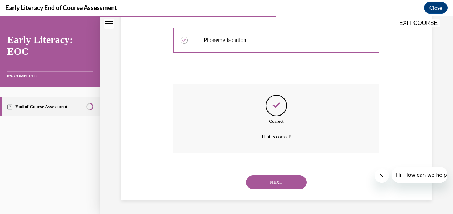
drag, startPoint x: 269, startPoint y: 184, endPoint x: 264, endPoint y: 164, distance: 20.9
click at [269, 182] on button "NEXT" at bounding box center [276, 183] width 61 height 14
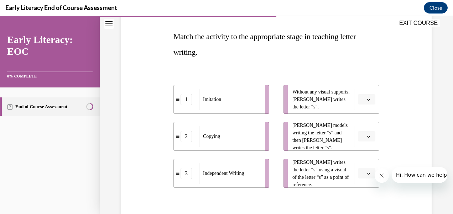
scroll to position [143, 0]
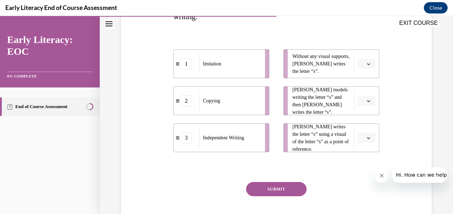
click at [362, 67] on button "button" at bounding box center [366, 64] width 17 height 11
click at [361, 121] on span "3" at bounding box center [359, 123] width 2 height 6
click at [362, 94] on li "Mr. Brown models writing the letter “s” and then Tina writes the letter “s”." at bounding box center [332, 101] width 96 height 29
click at [362, 102] on span "Please select an option" at bounding box center [363, 101] width 2 height 7
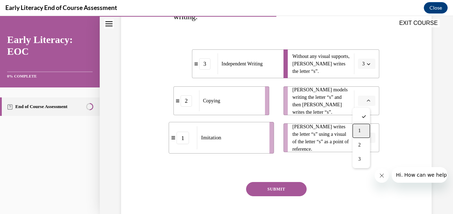
click at [359, 131] on span "1" at bounding box center [359, 131] width 2 height 6
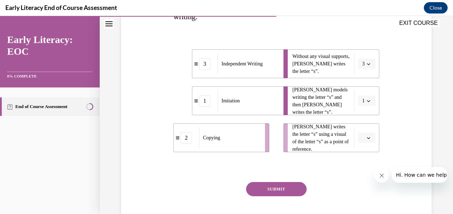
click at [362, 134] on button "button" at bounding box center [366, 138] width 17 height 11
click at [359, 186] on div "2" at bounding box center [361, 182] width 17 height 14
click at [278, 191] on button "SUBMIT" at bounding box center [276, 189] width 61 height 14
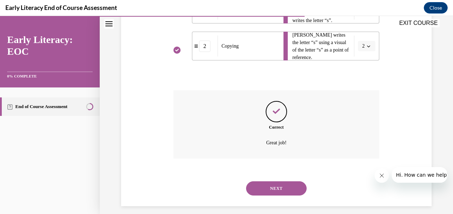
scroll to position [240, 0]
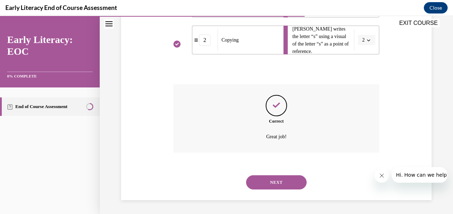
click at [273, 184] on button "NEXT" at bounding box center [276, 183] width 61 height 14
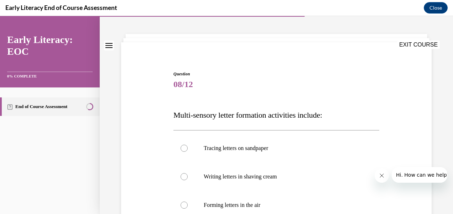
scroll to position [71, 0]
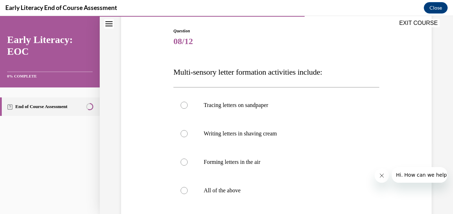
click at [340, 74] on p "Multi-sensory letter formation activities include:" at bounding box center [277, 72] width 206 height 16
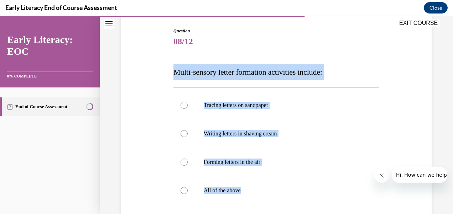
drag, startPoint x: 249, startPoint y: 191, endPoint x: 174, endPoint y: 74, distance: 139.3
click at [174, 74] on div "Question 08/12 Multi-sensory letter formation activities include: Tracing lette…" at bounding box center [277, 161] width 206 height 266
click at [363, 77] on p "Multi-sensory letter formation activities include:" at bounding box center [277, 72] width 206 height 16
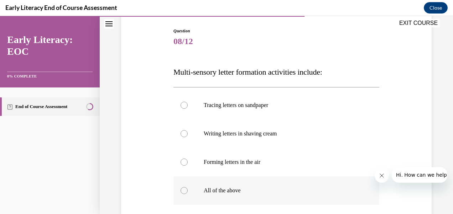
drag, startPoint x: 181, startPoint y: 192, endPoint x: 192, endPoint y: 190, distance: 11.2
click at [181, 192] on div at bounding box center [184, 190] width 7 height 7
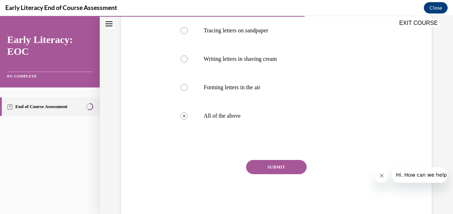
scroll to position [164, 0]
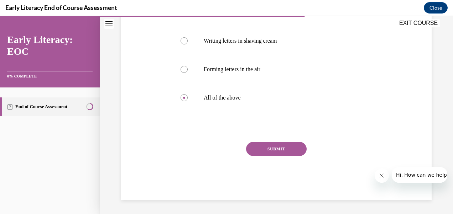
click at [266, 147] on button "SUBMIT" at bounding box center [276, 149] width 61 height 14
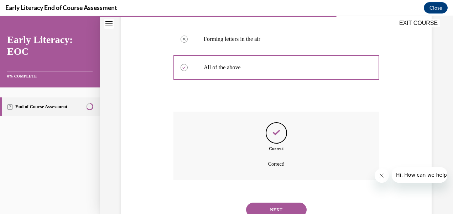
scroll to position [222, 0]
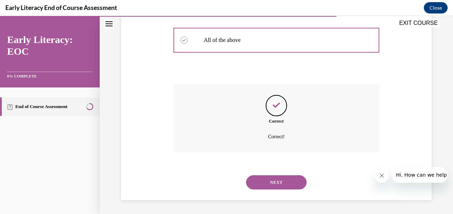
click at [296, 177] on button "NEXT" at bounding box center [276, 183] width 61 height 14
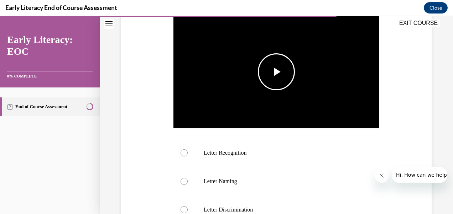
scroll to position [143, 0]
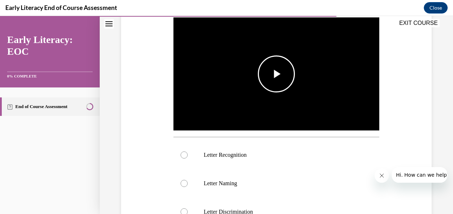
click at [276, 74] on span "Video player" at bounding box center [276, 74] width 0 height 0
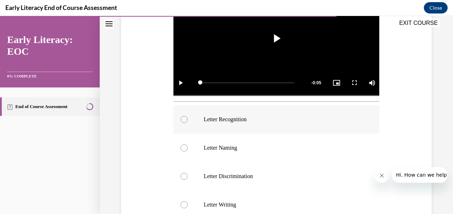
click at [181, 117] on div at bounding box center [184, 119] width 7 height 7
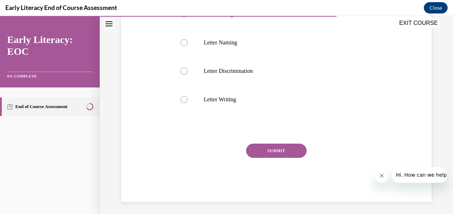
click at [263, 147] on button "SUBMIT" at bounding box center [276, 151] width 61 height 14
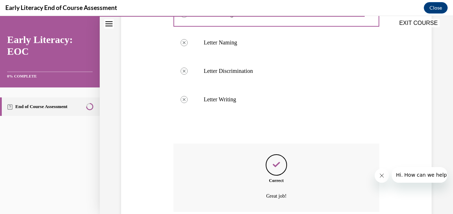
scroll to position [341, 0]
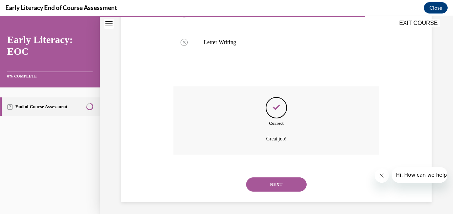
drag, startPoint x: 285, startPoint y: 180, endPoint x: 283, endPoint y: 170, distance: 10.8
click at [284, 178] on button "NEXT" at bounding box center [276, 185] width 61 height 14
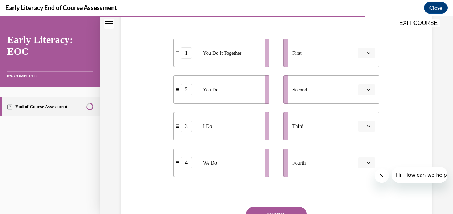
scroll to position [143, 0]
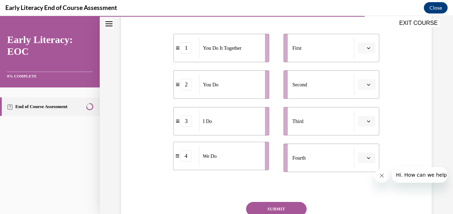
drag, startPoint x: 214, startPoint y: 167, endPoint x: 207, endPoint y: 166, distance: 6.5
click at [207, 166] on div "We Do" at bounding box center [229, 156] width 61 height 21
drag, startPoint x: 219, startPoint y: 160, endPoint x: 211, endPoint y: 159, distance: 8.3
click at [211, 159] on div "We Do" at bounding box center [226, 155] width 61 height 21
click at [363, 51] on button "button" at bounding box center [366, 48] width 17 height 11
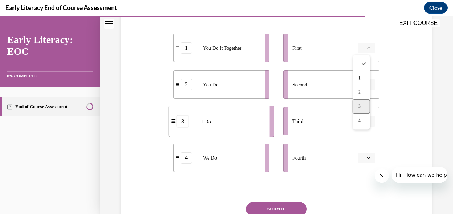
click at [356, 108] on div "3" at bounding box center [361, 106] width 17 height 14
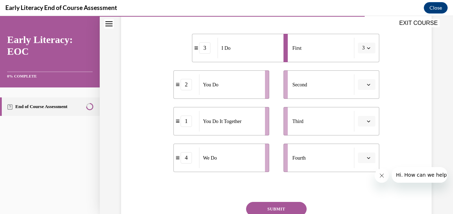
click at [367, 83] on icon "button" at bounding box center [369, 85] width 4 height 4
click at [360, 162] on div "4" at bounding box center [361, 157] width 17 height 14
click at [368, 120] on button "button" at bounding box center [366, 121] width 17 height 11
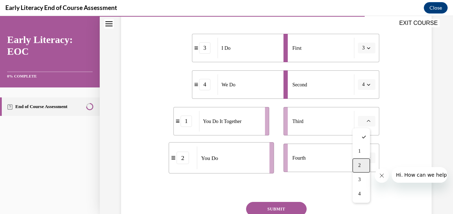
click at [361, 167] on span "2" at bounding box center [359, 166] width 2 height 6
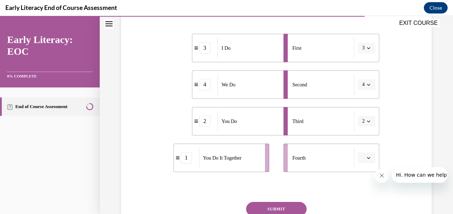
click at [366, 156] on span "button" at bounding box center [368, 158] width 5 height 5
click at [357, 104] on div "1" at bounding box center [361, 100] width 17 height 14
click at [292, 209] on button "SUBMIT" at bounding box center [276, 209] width 61 height 14
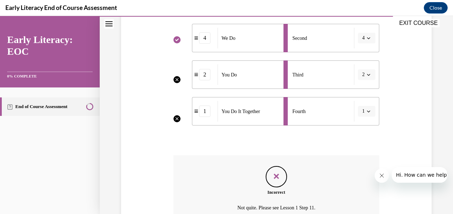
scroll to position [260, 0]
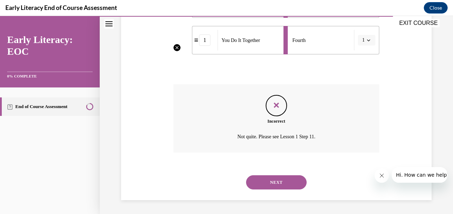
click at [266, 183] on button "NEXT" at bounding box center [276, 183] width 61 height 14
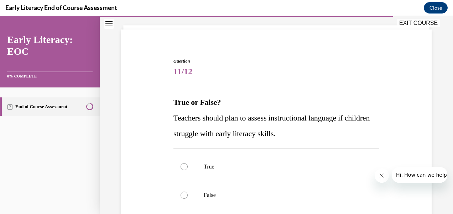
scroll to position [107, 0]
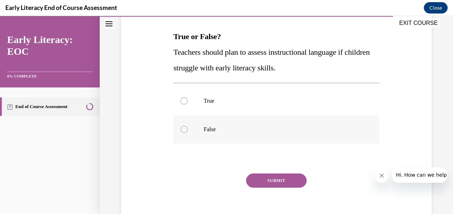
click at [188, 129] on div at bounding box center [277, 129] width 206 height 29
click at [272, 178] on button "SUBMIT" at bounding box center [276, 181] width 61 height 14
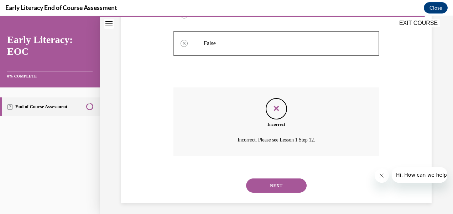
scroll to position [196, 0]
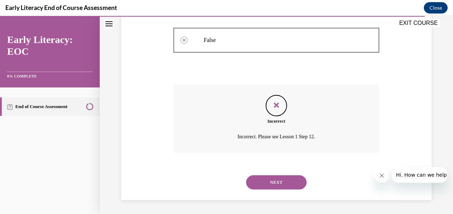
click at [264, 183] on button "NEXT" at bounding box center [276, 183] width 61 height 14
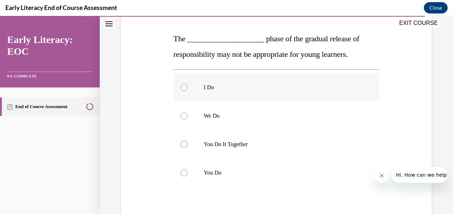
scroll to position [107, 0]
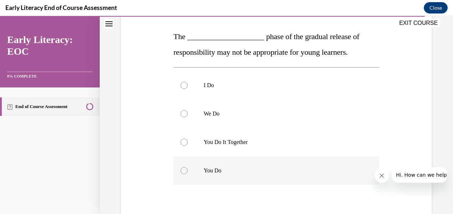
drag, startPoint x: 239, startPoint y: 177, endPoint x: 199, endPoint y: 178, distance: 39.9
click at [199, 178] on div at bounding box center [277, 171] width 206 height 29
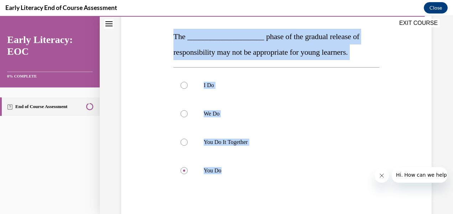
drag, startPoint x: 224, startPoint y: 172, endPoint x: 172, endPoint y: 37, distance: 145.2
click at [174, 37] on div "Question 12/12 The ____________________ phase of the gradual release of respons…" at bounding box center [277, 132] width 206 height 281
drag, startPoint x: 351, startPoint y: 141, endPoint x: 324, endPoint y: 161, distance: 33.5
click at [351, 141] on p "You Do It Together" at bounding box center [283, 142] width 158 height 7
drag, startPoint x: 181, startPoint y: 171, endPoint x: 172, endPoint y: 178, distance: 10.9
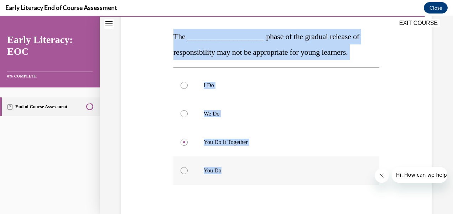
click at [181, 172] on div at bounding box center [184, 170] width 7 height 7
click at [155, 178] on div "Question 12/12 The ____________________ phase of the gradual release of respons…" at bounding box center [276, 122] width 314 height 303
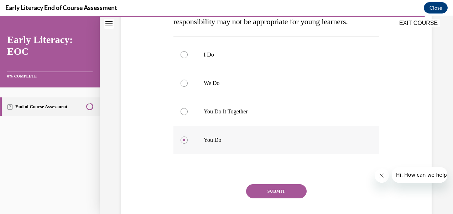
scroll to position [180, 0]
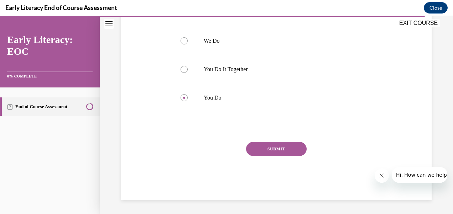
click at [270, 151] on button "SUBMIT" at bounding box center [276, 149] width 61 height 14
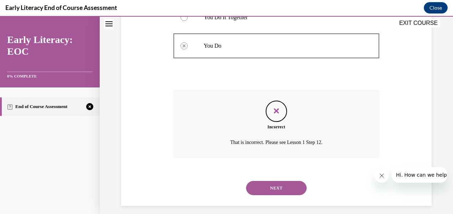
scroll to position [238, 0]
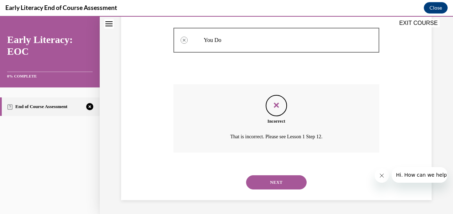
click at [250, 185] on button "NEXT" at bounding box center [276, 183] width 61 height 14
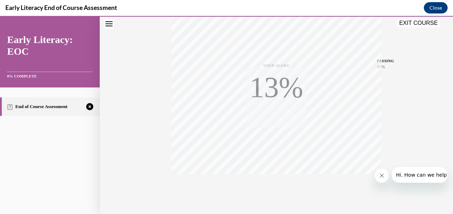
scroll to position [166, 0]
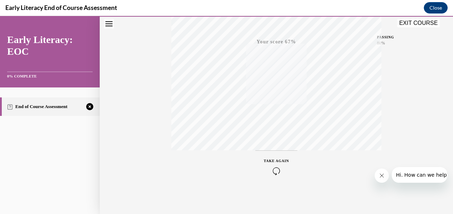
click at [274, 169] on icon "button" at bounding box center [276, 171] width 25 height 8
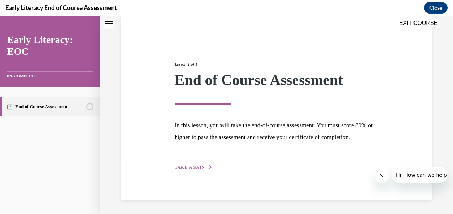
click at [185, 167] on span "TAKE AGAIN" at bounding box center [190, 167] width 30 height 5
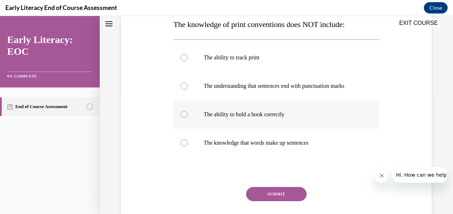
scroll to position [137, 0]
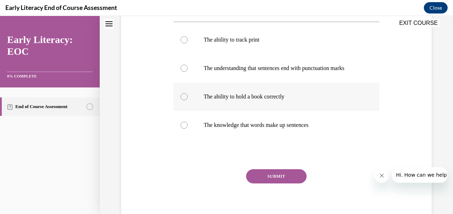
click at [186, 110] on div at bounding box center [277, 97] width 206 height 29
click at [262, 178] on button "SUBMIT" at bounding box center [276, 177] width 61 height 14
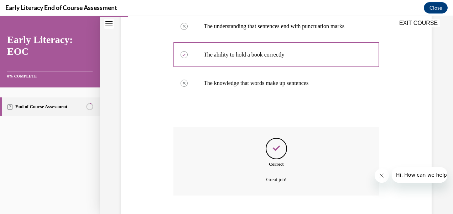
scroll to position [229, 0]
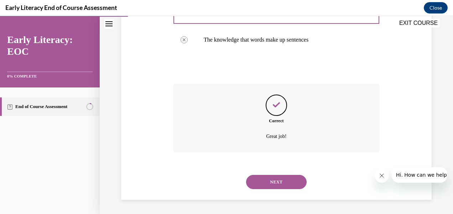
click at [256, 185] on button "NEXT" at bounding box center [276, 182] width 61 height 14
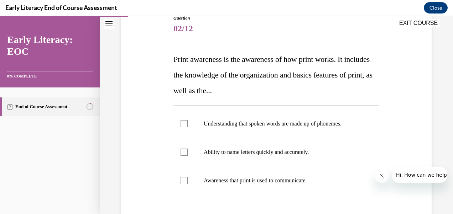
scroll to position [107, 0]
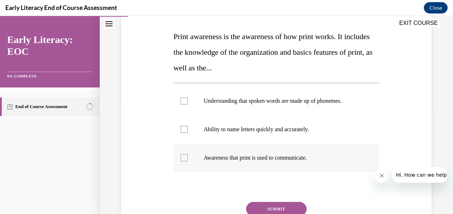
click at [179, 156] on div at bounding box center [277, 158] width 206 height 29
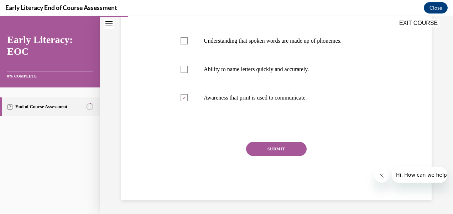
click at [254, 150] on button "SUBMIT" at bounding box center [276, 149] width 61 height 14
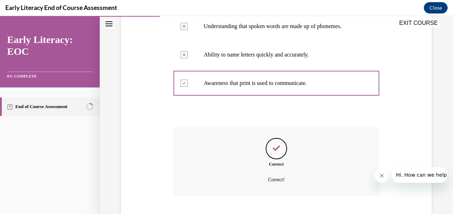
scroll to position [225, 0]
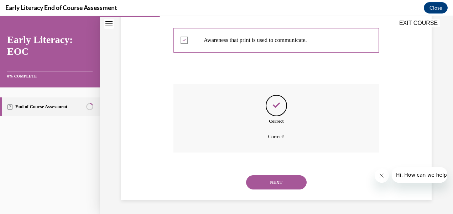
click at [260, 180] on button "NEXT" at bounding box center [276, 183] width 61 height 14
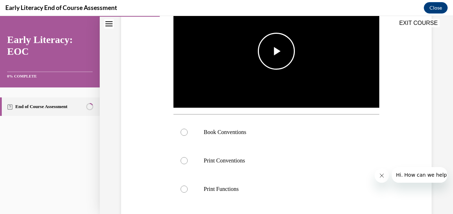
scroll to position [178, 0]
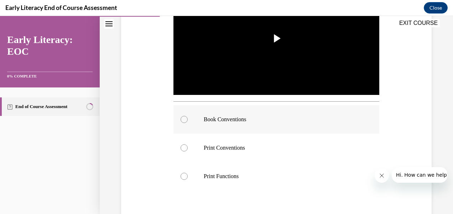
click at [183, 117] on div at bounding box center [184, 119] width 7 height 7
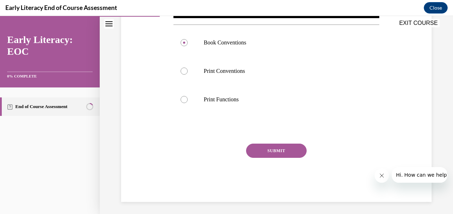
click at [264, 150] on button "SUBMIT" at bounding box center [276, 151] width 61 height 14
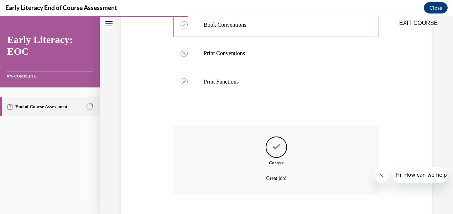
scroll to position [312, 0]
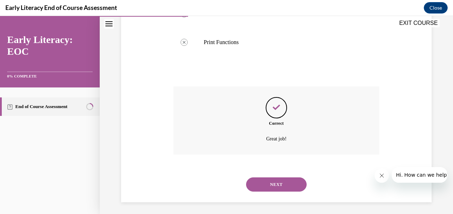
click at [253, 185] on button "NEXT" at bounding box center [276, 185] width 61 height 14
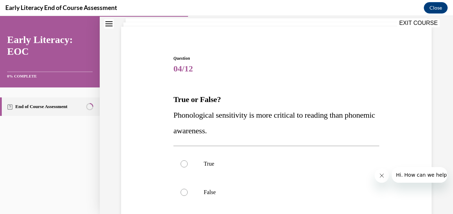
scroll to position [36, 0]
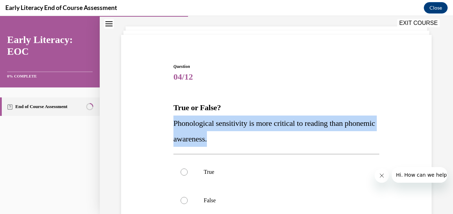
drag, startPoint x: 255, startPoint y: 143, endPoint x: 160, endPoint y: 124, distance: 97.3
click at [160, 124] on div "Question 04/12 True or False? Phonological sensitivity is more critical to read…" at bounding box center [276, 173] width 314 height 262
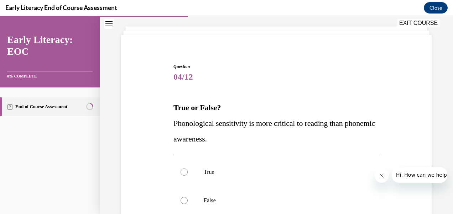
drag, startPoint x: 266, startPoint y: 150, endPoint x: 260, endPoint y: 146, distance: 6.9
click at [264, 147] on div "Question 04/12 True or False? Phonological sensitivity is more critical to read…" at bounding box center [277, 183] width 206 height 240
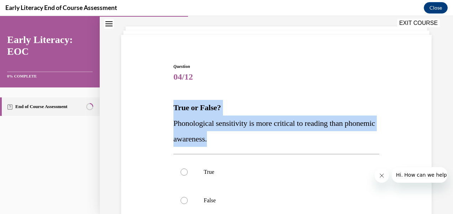
drag, startPoint x: 252, startPoint y: 140, endPoint x: 172, endPoint y: 110, distance: 84.6
click at [174, 110] on div "True or False? Phonological sensitivity is more critical to reading than phonem…" at bounding box center [277, 123] width 206 height 47
click at [147, 141] on div "Question 04/12 True or False? Phonological sensitivity is more critical to read…" at bounding box center [276, 173] width 314 height 262
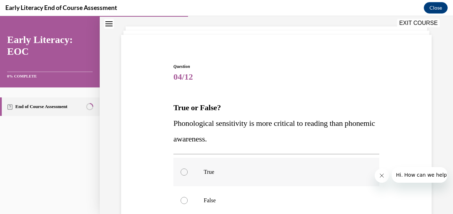
click at [182, 173] on div at bounding box center [184, 172] width 7 height 7
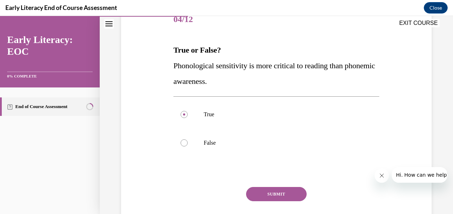
scroll to position [139, 0]
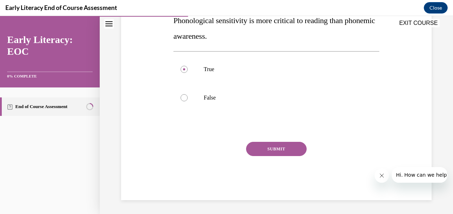
click at [288, 148] on button "SUBMIT" at bounding box center [276, 149] width 61 height 14
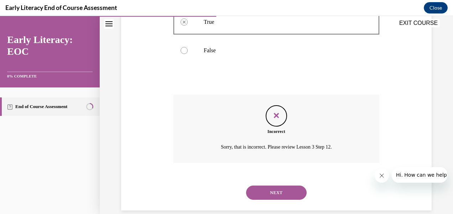
scroll to position [196, 0]
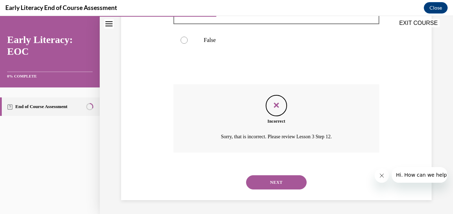
click at [259, 181] on button "NEXT" at bounding box center [276, 183] width 61 height 14
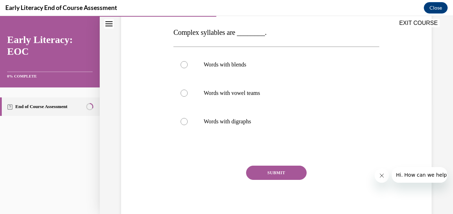
scroll to position [134, 0]
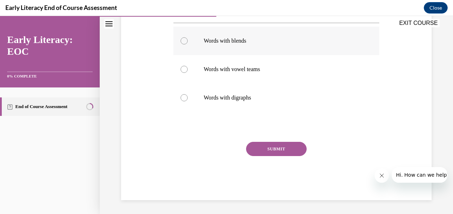
click at [183, 38] on div at bounding box center [184, 40] width 7 height 7
click at [252, 151] on button "SUBMIT" at bounding box center [276, 149] width 61 height 14
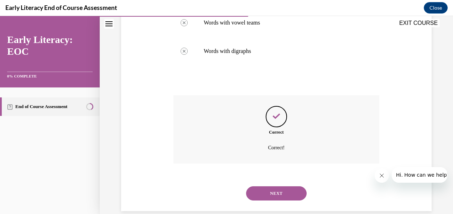
scroll to position [192, 0]
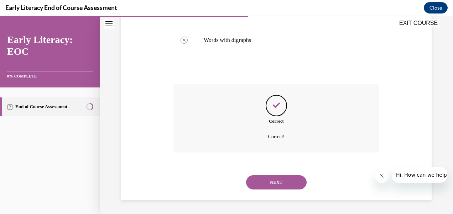
click at [255, 182] on button "NEXT" at bounding box center [276, 183] width 61 height 14
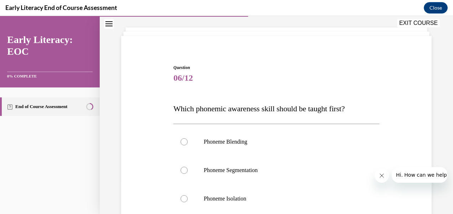
scroll to position [71, 0]
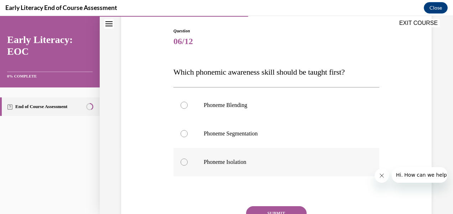
click at [183, 162] on div at bounding box center [184, 162] width 7 height 7
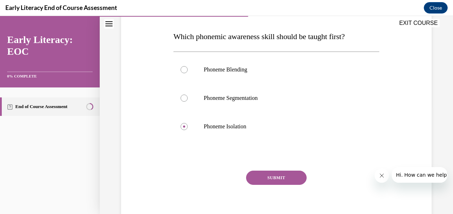
click at [269, 181] on button "SUBMIT" at bounding box center [276, 178] width 61 height 14
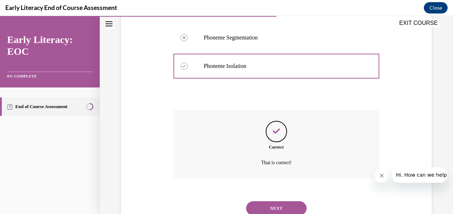
scroll to position [193, 0]
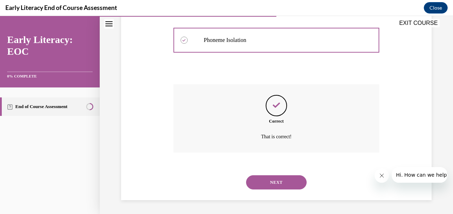
drag, startPoint x: 276, startPoint y: 182, endPoint x: 274, endPoint y: 178, distance: 4.6
click at [274, 181] on button "NEXT" at bounding box center [276, 183] width 61 height 14
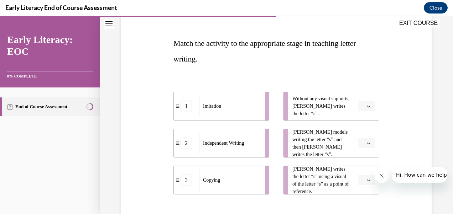
scroll to position [107, 0]
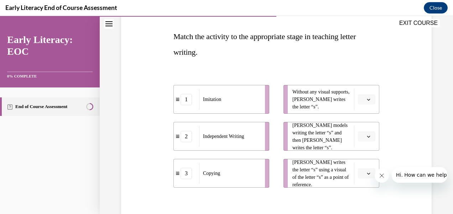
click at [358, 99] on button "button" at bounding box center [366, 99] width 17 height 11
click at [356, 148] on div "2" at bounding box center [361, 144] width 17 height 14
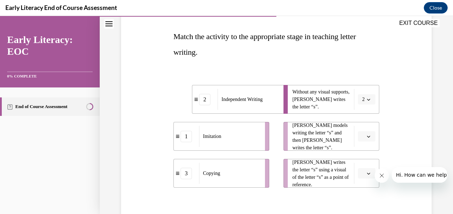
click at [366, 135] on span "button" at bounding box center [368, 136] width 5 height 5
click at [357, 166] on div "1" at bounding box center [361, 167] width 17 height 14
click at [361, 172] on button "button" at bounding box center [366, 174] width 17 height 11
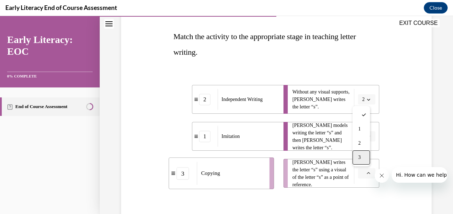
click at [358, 157] on div "3" at bounding box center [361, 158] width 17 height 14
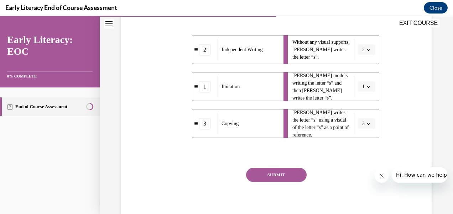
scroll to position [183, 0]
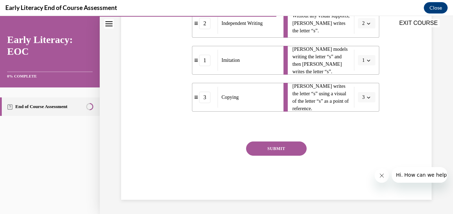
click at [259, 154] on button "SUBMIT" at bounding box center [276, 149] width 61 height 14
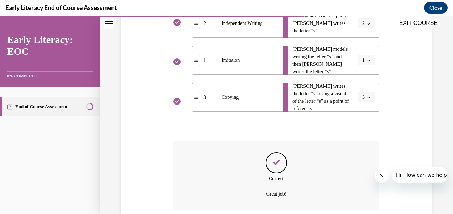
scroll to position [240, 0]
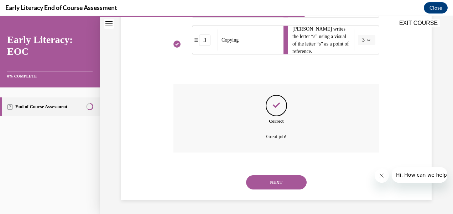
click at [256, 185] on button "NEXT" at bounding box center [276, 183] width 61 height 14
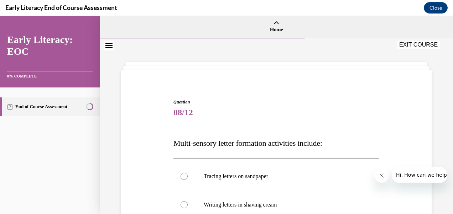
scroll to position [143, 0]
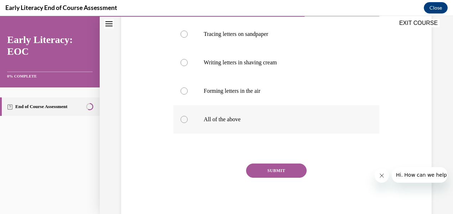
click at [181, 123] on div at bounding box center [277, 119] width 206 height 29
click at [264, 173] on button "SUBMIT" at bounding box center [276, 171] width 61 height 14
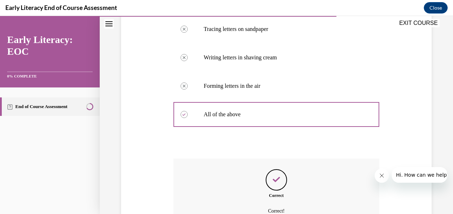
scroll to position [222, 0]
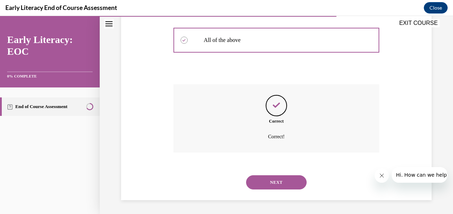
click at [268, 180] on button "NEXT" at bounding box center [276, 183] width 61 height 14
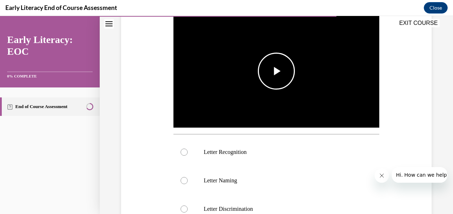
scroll to position [107, 0]
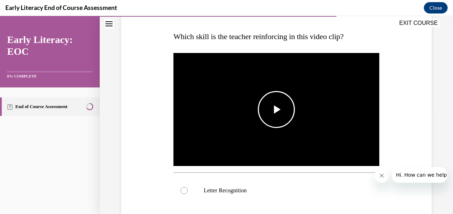
click at [276, 110] on span "Video player" at bounding box center [276, 110] width 0 height 0
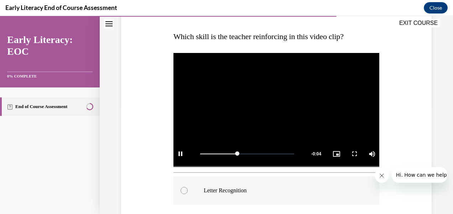
click at [178, 189] on div at bounding box center [277, 191] width 206 height 29
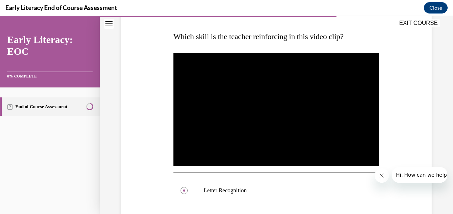
scroll to position [284, 0]
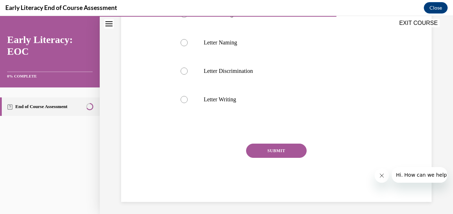
click at [271, 150] on button "SUBMIT" at bounding box center [276, 151] width 61 height 14
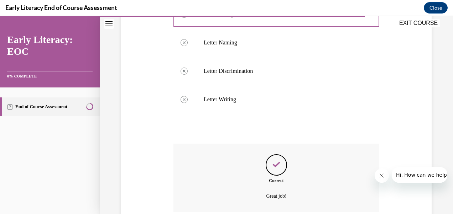
scroll to position [341, 0]
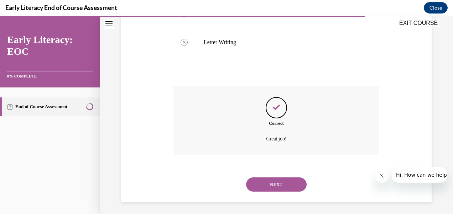
click at [273, 184] on button "NEXT" at bounding box center [276, 185] width 61 height 14
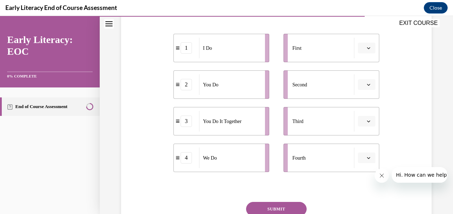
scroll to position [71, 0]
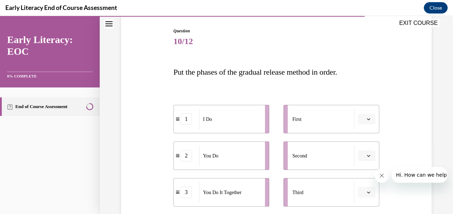
click at [367, 121] on icon "button" at bounding box center [369, 120] width 4 height 4
click at [356, 150] on div "1" at bounding box center [361, 149] width 17 height 14
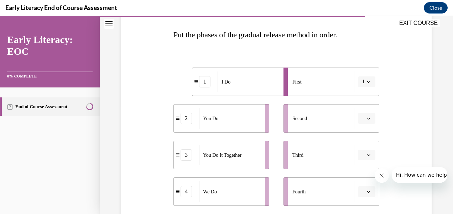
scroll to position [143, 0]
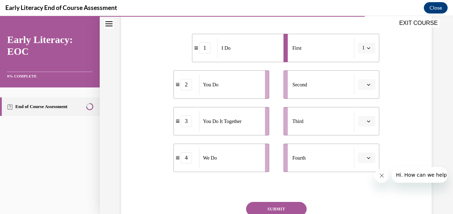
click at [366, 85] on span "button" at bounding box center [368, 84] width 5 height 5
click at [364, 158] on div "4" at bounding box center [361, 157] width 17 height 14
click at [362, 87] on span "4" at bounding box center [363, 84] width 2 height 7
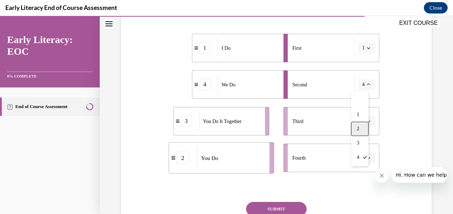
click at [355, 132] on div "2" at bounding box center [359, 129] width 17 height 14
click at [367, 121] on icon "button" at bounding box center [369, 122] width 4 height 4
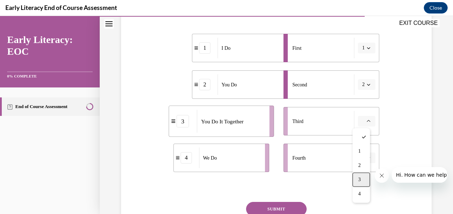
click at [357, 180] on div "3" at bounding box center [361, 180] width 17 height 14
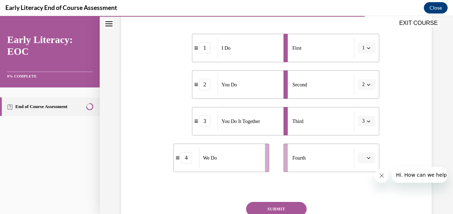
click at [367, 159] on icon "button" at bounding box center [368, 158] width 3 height 2
click at [364, 140] on div "4" at bounding box center [361, 142] width 17 height 14
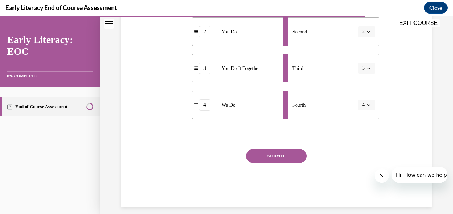
scroll to position [203, 0]
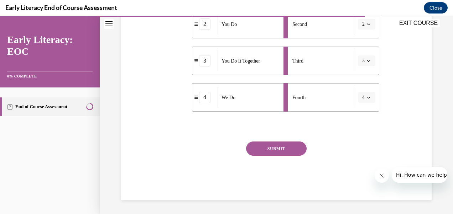
click at [284, 149] on button "SUBMIT" at bounding box center [276, 149] width 61 height 14
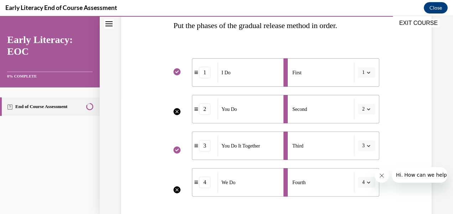
scroll to position [260, 0]
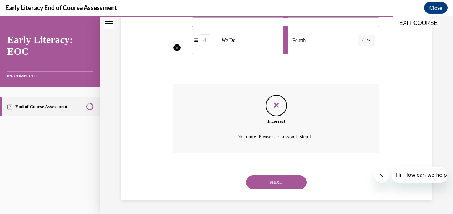
click at [270, 181] on button "NEXT" at bounding box center [276, 183] width 61 height 14
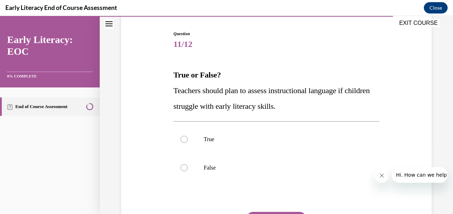
scroll to position [107, 0]
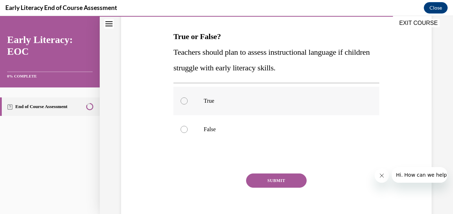
click at [185, 102] on div at bounding box center [184, 101] width 7 height 7
click at [259, 182] on button "SUBMIT" at bounding box center [276, 181] width 61 height 14
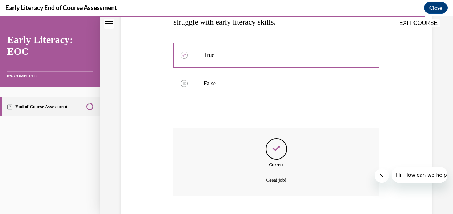
scroll to position [196, 0]
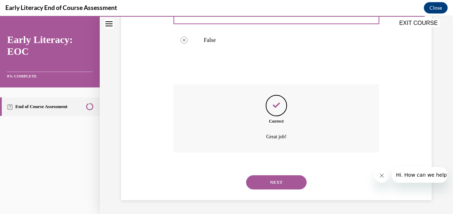
click at [261, 185] on button "NEXT" at bounding box center [276, 183] width 61 height 14
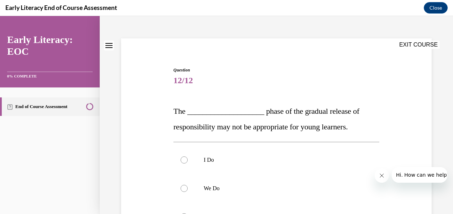
scroll to position [107, 0]
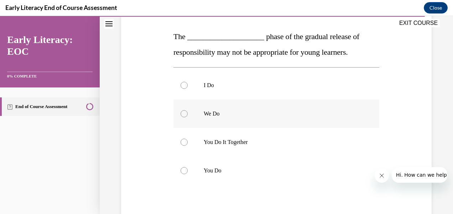
click at [181, 116] on div at bounding box center [184, 113] width 7 height 7
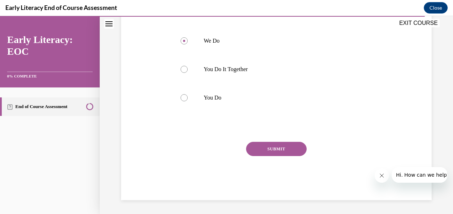
click at [259, 150] on button "SUBMIT" at bounding box center [276, 149] width 61 height 14
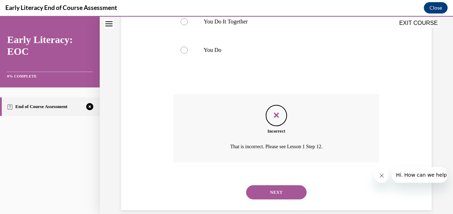
scroll to position [238, 0]
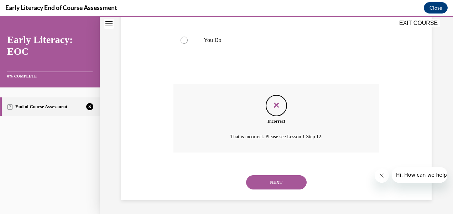
click at [261, 182] on button "NEXT" at bounding box center [276, 183] width 61 height 14
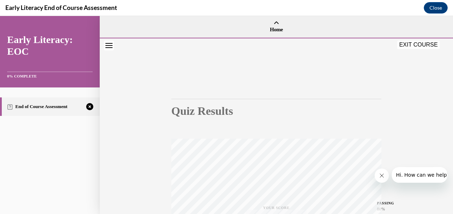
scroll to position [166, 0]
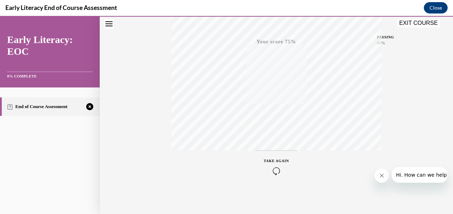
click at [264, 169] on icon "button" at bounding box center [276, 171] width 25 height 8
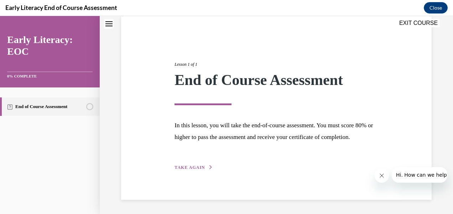
scroll to position [66, 0]
click at [197, 168] on span "TAKE AGAIN" at bounding box center [190, 167] width 30 height 5
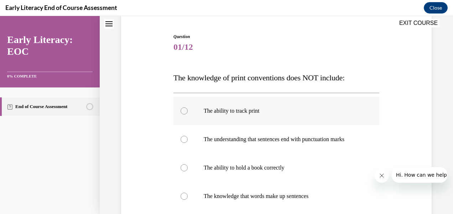
scroll to position [137, 0]
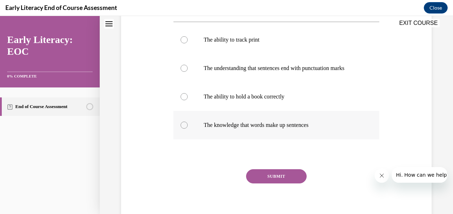
drag, startPoint x: 199, startPoint y: 109, endPoint x: 212, endPoint y: 133, distance: 27.8
click at [198, 109] on div at bounding box center [277, 97] width 206 height 29
click at [276, 184] on button "SUBMIT" at bounding box center [276, 177] width 61 height 14
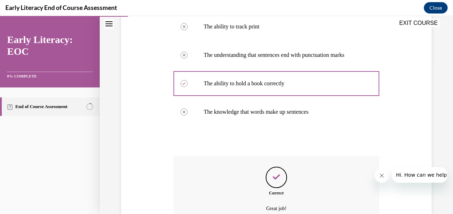
scroll to position [229, 0]
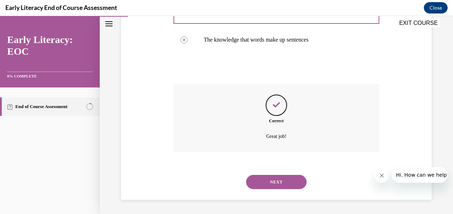
click at [254, 176] on button "NEXT" at bounding box center [276, 182] width 61 height 14
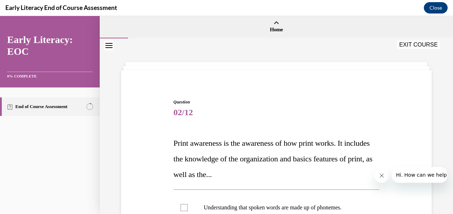
scroll to position [143, 0]
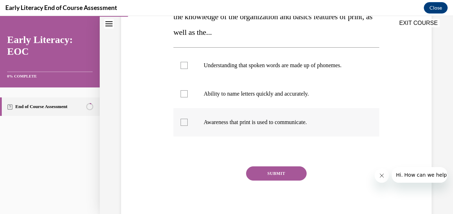
click at [186, 122] on div at bounding box center [184, 122] width 7 height 7
click at [294, 170] on button "SUBMIT" at bounding box center [276, 174] width 61 height 14
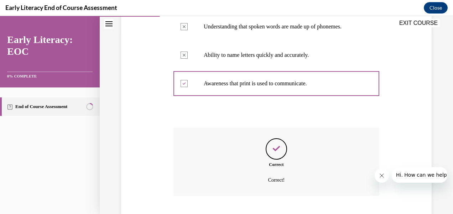
scroll to position [225, 0]
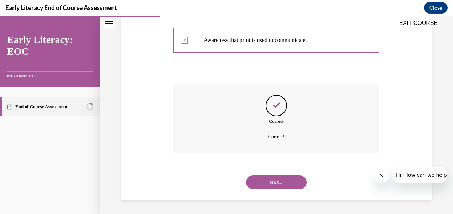
click at [260, 183] on button "NEXT" at bounding box center [276, 183] width 61 height 14
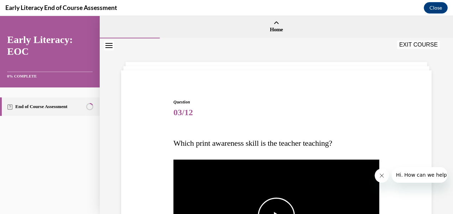
scroll to position [178, 0]
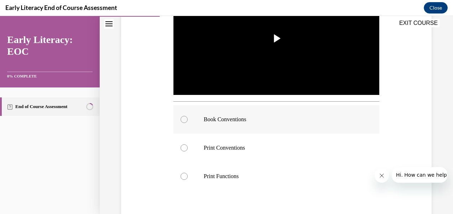
drag, startPoint x: 186, startPoint y: 123, endPoint x: 186, endPoint y: 130, distance: 7.8
click at [186, 123] on div at bounding box center [277, 119] width 206 height 29
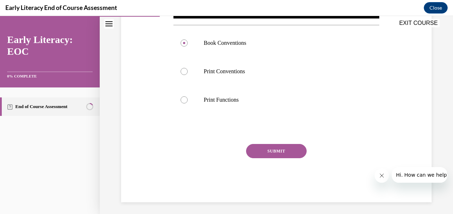
scroll to position [255, 0]
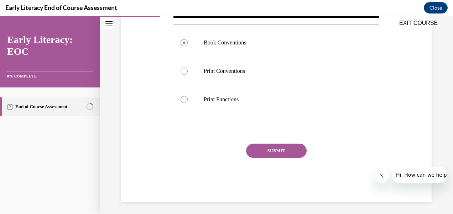
click at [263, 151] on button "SUBMIT" at bounding box center [276, 151] width 61 height 14
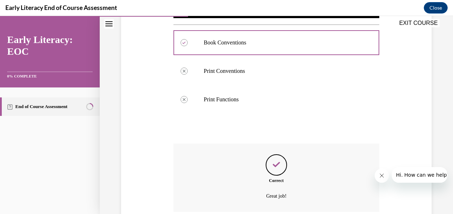
scroll to position [312, 0]
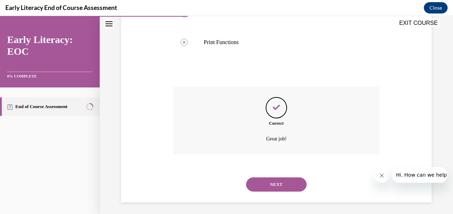
click at [249, 184] on button "NEXT" at bounding box center [276, 185] width 61 height 14
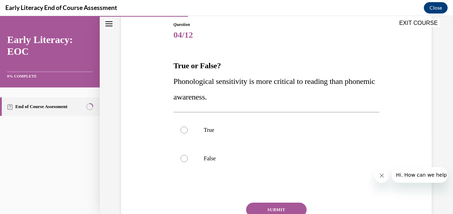
scroll to position [36, 0]
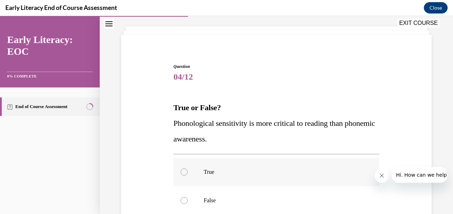
click at [183, 171] on div at bounding box center [184, 172] width 7 height 7
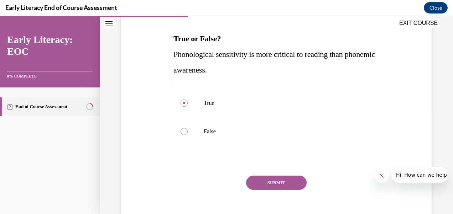
scroll to position [139, 0]
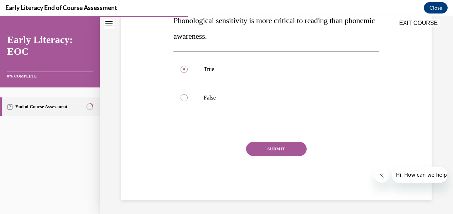
click at [266, 148] on button "SUBMIT" at bounding box center [276, 149] width 61 height 14
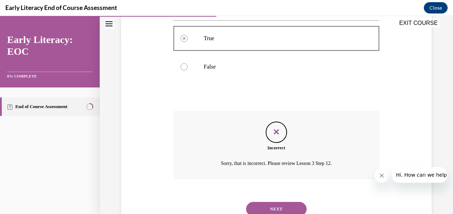
scroll to position [196, 0]
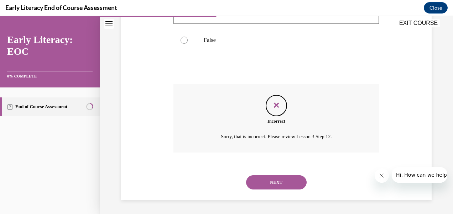
click at [278, 179] on button "NEXT" at bounding box center [276, 183] width 61 height 14
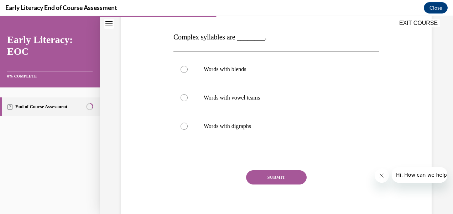
scroll to position [107, 0]
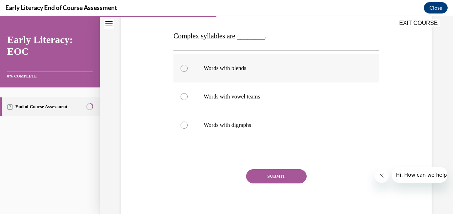
click at [182, 66] on div at bounding box center [184, 68] width 7 height 7
drag, startPoint x: 271, startPoint y: 177, endPoint x: 264, endPoint y: 177, distance: 6.8
click at [271, 177] on button "SUBMIT" at bounding box center [276, 177] width 61 height 14
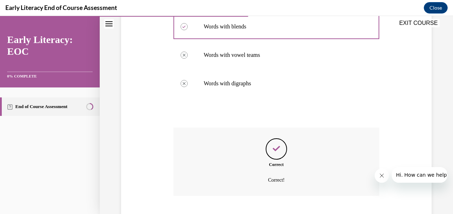
scroll to position [192, 0]
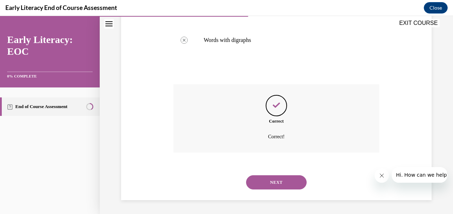
click at [256, 186] on button "NEXT" at bounding box center [276, 183] width 61 height 14
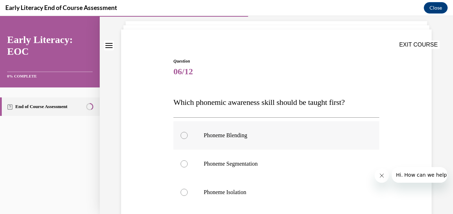
scroll to position [71, 0]
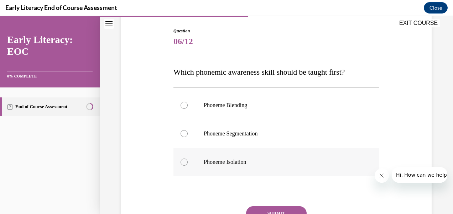
click at [193, 165] on div at bounding box center [277, 162] width 206 height 29
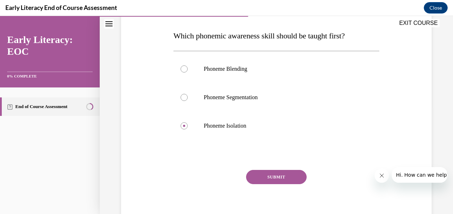
scroll to position [136, 0]
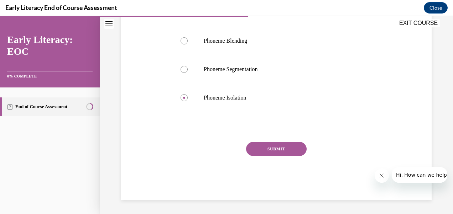
click at [251, 151] on button "SUBMIT" at bounding box center [276, 149] width 61 height 14
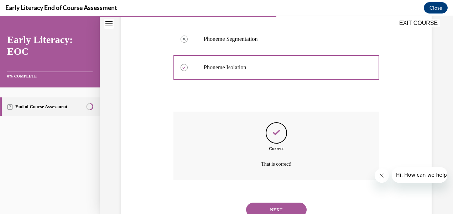
scroll to position [193, 0]
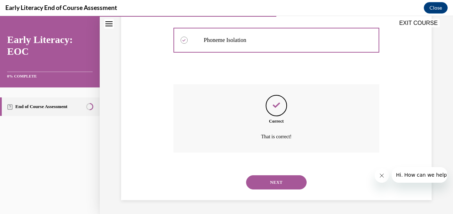
click at [257, 182] on button "NEXT" at bounding box center [276, 183] width 61 height 14
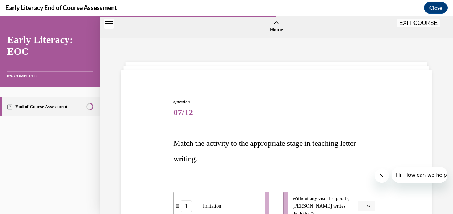
scroll to position [143, 0]
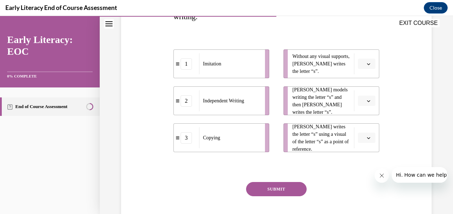
click at [366, 103] on span "button" at bounding box center [368, 101] width 5 height 5
click at [361, 128] on div "1" at bounding box center [361, 131] width 17 height 14
click at [367, 63] on icon "button" at bounding box center [369, 64] width 4 height 4
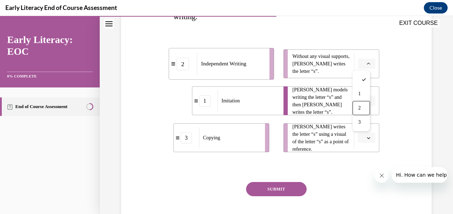
click at [362, 110] on div "2" at bounding box center [361, 108] width 17 height 14
click at [367, 139] on icon "button" at bounding box center [369, 138] width 4 height 4
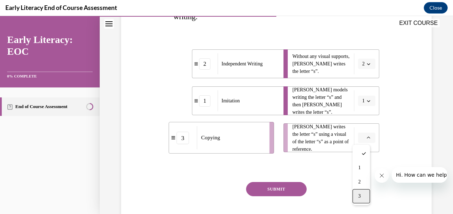
click at [363, 195] on div "3" at bounding box center [361, 197] width 17 height 14
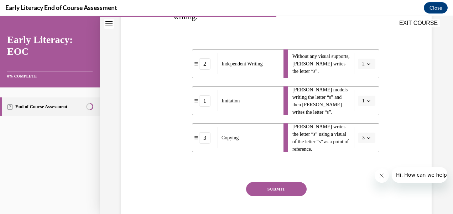
click at [282, 187] on button "SUBMIT" at bounding box center [276, 189] width 61 height 14
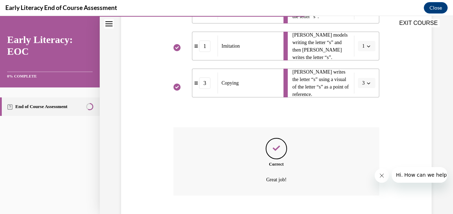
scroll to position [240, 0]
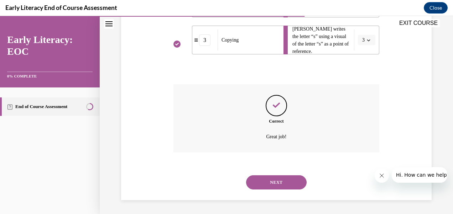
click at [268, 182] on button "NEXT" at bounding box center [276, 183] width 61 height 14
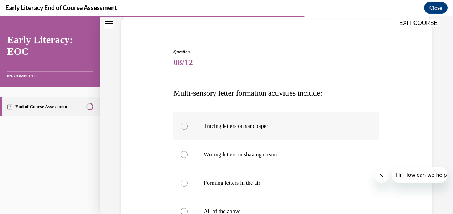
scroll to position [143, 0]
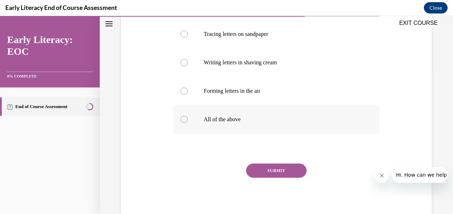
click at [182, 121] on div at bounding box center [184, 119] width 7 height 7
click at [257, 172] on button "SUBMIT" at bounding box center [276, 171] width 61 height 14
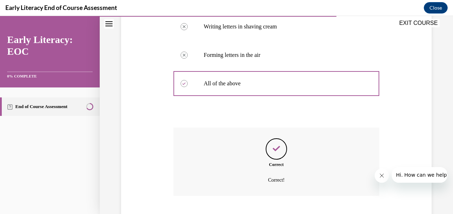
scroll to position [222, 0]
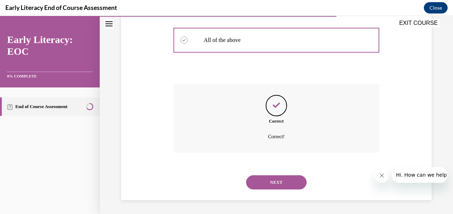
click at [248, 182] on button "NEXT" at bounding box center [276, 183] width 61 height 14
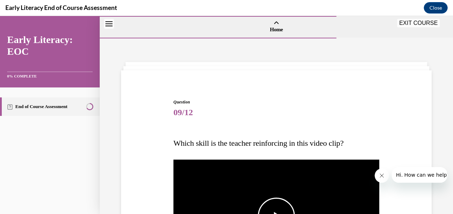
scroll to position [214, 0]
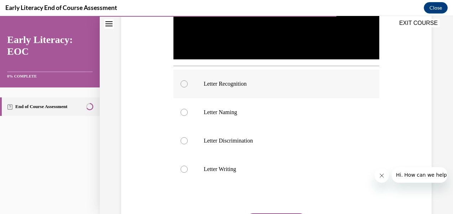
click at [186, 82] on div at bounding box center [184, 84] width 7 height 7
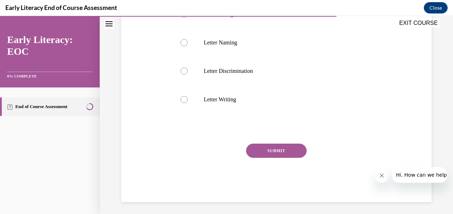
click at [273, 150] on button "SUBMIT" at bounding box center [276, 151] width 61 height 14
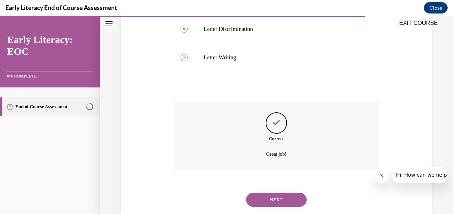
scroll to position [341, 0]
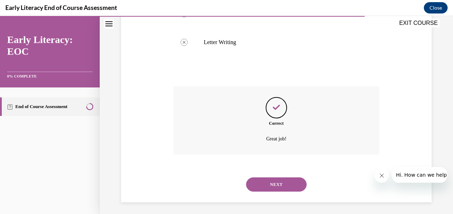
click at [262, 182] on button "NEXT" at bounding box center [276, 185] width 61 height 14
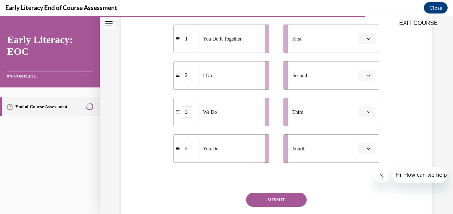
scroll to position [107, 0]
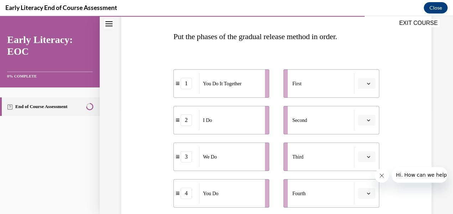
click at [362, 87] on span "Please select an option" at bounding box center [363, 83] width 2 height 7
click at [361, 114] on span "1" at bounding box center [359, 114] width 2 height 6
click at [368, 82] on button "1" at bounding box center [366, 83] width 17 height 11
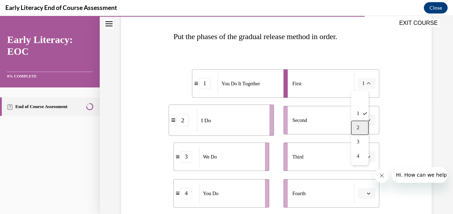
click at [357, 128] on span "2" at bounding box center [358, 128] width 2 height 6
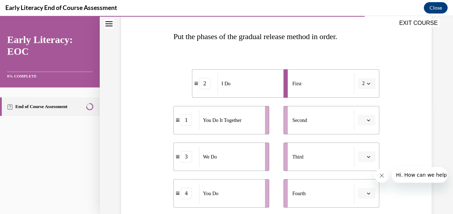
click at [367, 119] on icon "button" at bounding box center [369, 121] width 4 height 4
click at [361, 193] on div "4" at bounding box center [361, 193] width 17 height 14
click at [367, 158] on icon "button" at bounding box center [369, 157] width 4 height 4
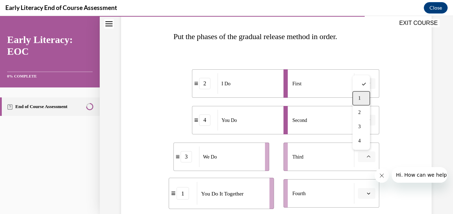
click at [361, 98] on span "1" at bounding box center [359, 99] width 2 height 6
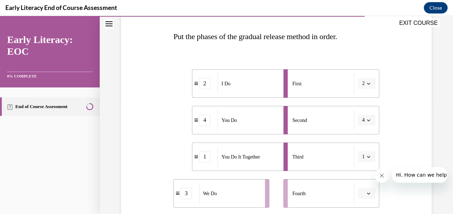
click at [367, 195] on icon "button" at bounding box center [369, 194] width 4 height 4
click at [363, 165] on div "3" at bounding box center [361, 164] width 17 height 14
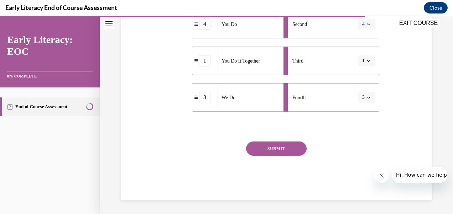
click at [270, 147] on button "SUBMIT" at bounding box center [276, 149] width 61 height 14
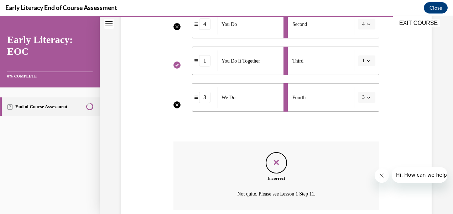
scroll to position [260, 0]
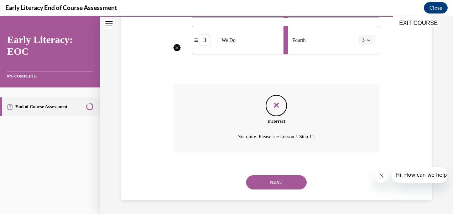
click at [268, 183] on button "NEXT" at bounding box center [276, 183] width 61 height 14
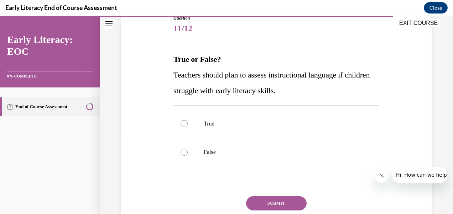
scroll to position [107, 0]
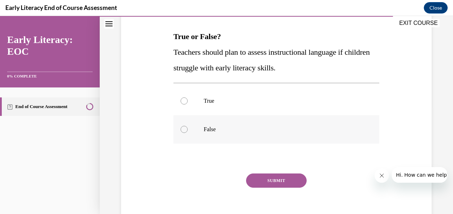
click at [183, 136] on div at bounding box center [277, 129] width 206 height 29
click at [281, 179] on button "SUBMIT" at bounding box center [276, 181] width 61 height 14
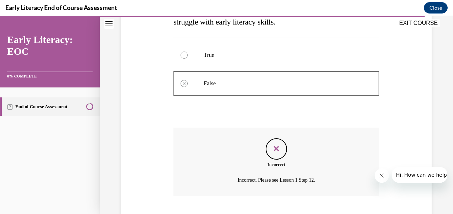
scroll to position [196, 0]
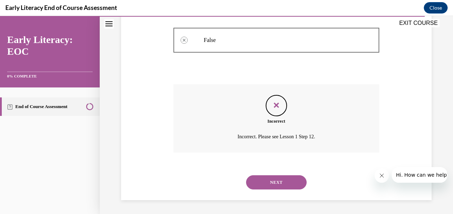
click at [261, 181] on button "NEXT" at bounding box center [276, 183] width 61 height 14
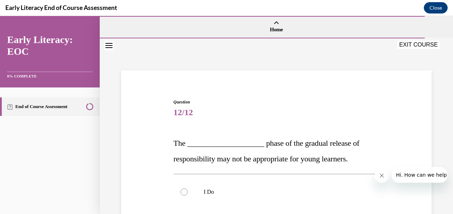
scroll to position [107, 0]
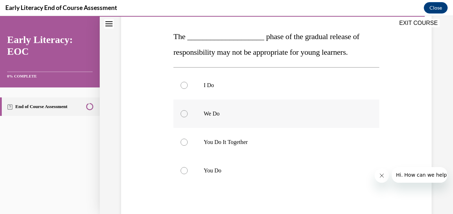
click at [186, 117] on div at bounding box center [277, 114] width 206 height 29
click at [182, 141] on div at bounding box center [184, 142] width 7 height 7
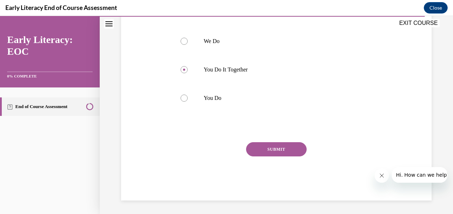
scroll to position [180, 0]
click at [285, 149] on button "SUBMIT" at bounding box center [276, 149] width 61 height 14
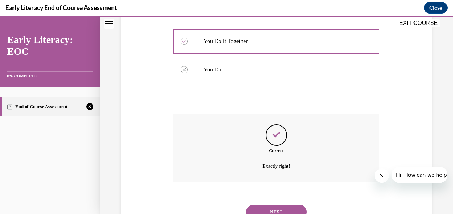
scroll to position [238, 0]
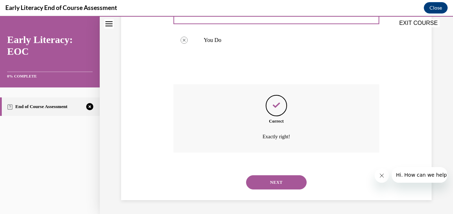
click at [266, 181] on button "NEXT" at bounding box center [276, 183] width 61 height 14
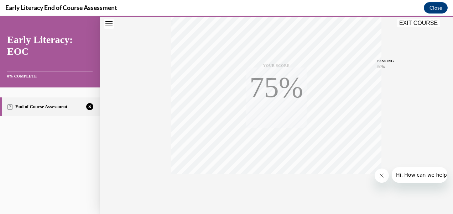
scroll to position [166, 0]
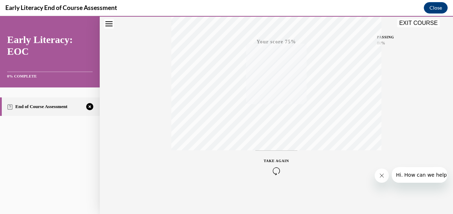
click at [270, 162] on span "TAKE AGAIN" at bounding box center [276, 161] width 25 height 4
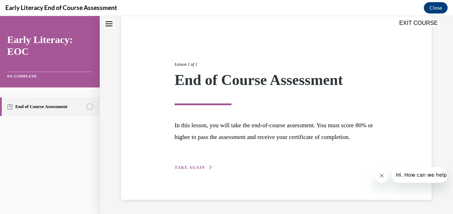
scroll to position [66, 0]
click at [184, 167] on span "TAKE AGAIN" at bounding box center [190, 167] width 30 height 5
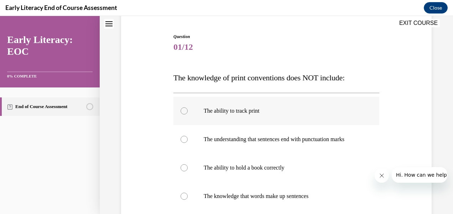
scroll to position [137, 0]
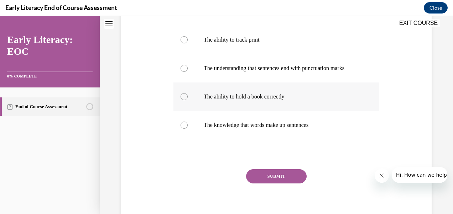
click at [192, 104] on div at bounding box center [277, 97] width 206 height 29
click at [264, 190] on div "SUBMIT" at bounding box center [277, 188] width 206 height 36
drag, startPoint x: 264, startPoint y: 190, endPoint x: 252, endPoint y: 181, distance: 14.6
click at [252, 183] on button "SUBMIT" at bounding box center [276, 177] width 61 height 14
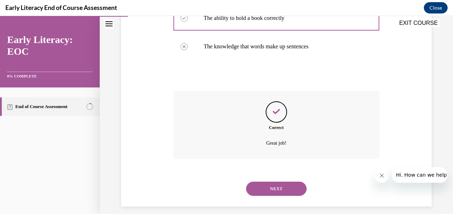
scroll to position [229, 0]
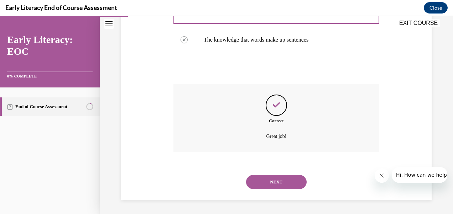
click at [255, 180] on button "NEXT" at bounding box center [276, 182] width 61 height 14
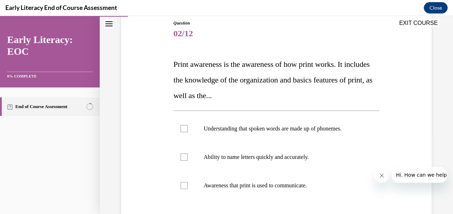
scroll to position [107, 0]
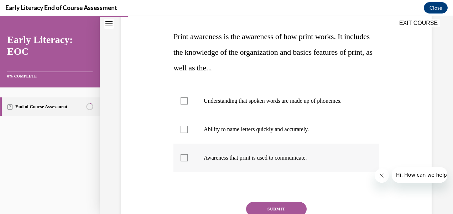
click at [190, 163] on div at bounding box center [277, 158] width 206 height 29
click at [260, 207] on button "SUBMIT" at bounding box center [276, 209] width 61 height 14
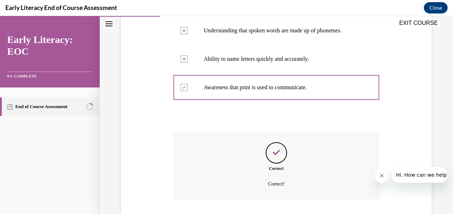
scroll to position [225, 0]
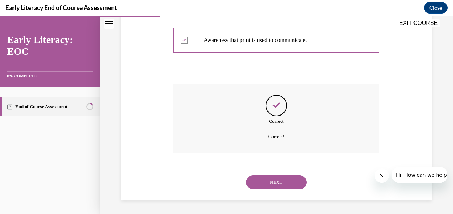
click at [264, 179] on button "NEXT" at bounding box center [276, 183] width 61 height 14
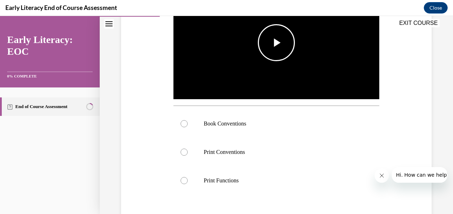
scroll to position [178, 0]
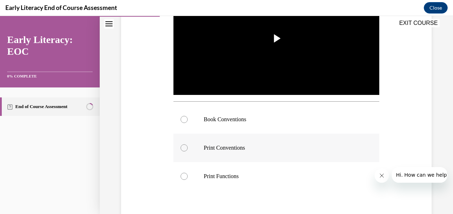
drag, startPoint x: 181, startPoint y: 117, endPoint x: 215, endPoint y: 133, distance: 37.8
click at [181, 117] on div at bounding box center [184, 119] width 7 height 7
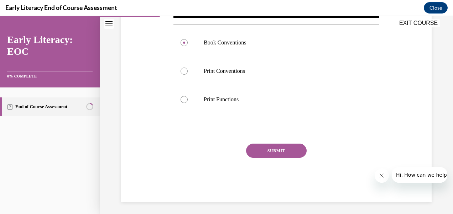
click at [264, 145] on button "SUBMIT" at bounding box center [276, 151] width 61 height 14
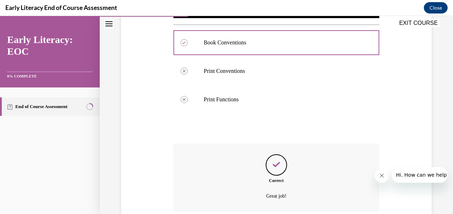
scroll to position [312, 0]
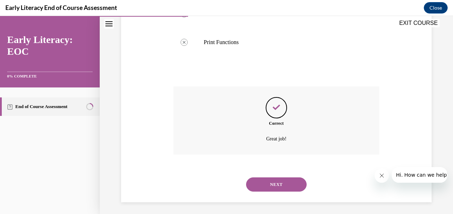
click at [270, 183] on button "NEXT" at bounding box center [276, 185] width 61 height 14
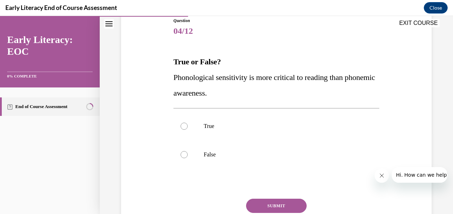
scroll to position [71, 0]
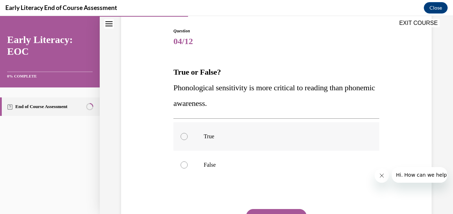
click at [182, 138] on div at bounding box center [184, 136] width 7 height 7
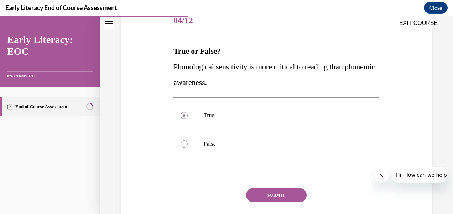
scroll to position [139, 0]
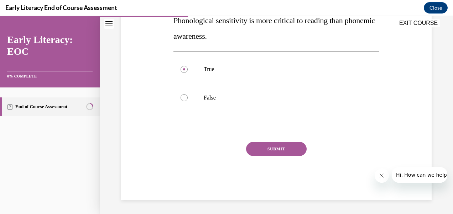
click at [268, 143] on button "SUBMIT" at bounding box center [276, 149] width 61 height 14
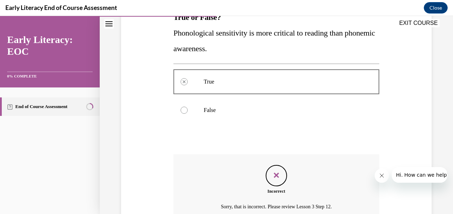
scroll to position [196, 0]
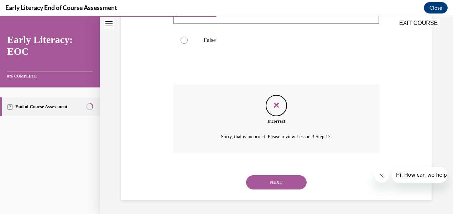
click at [266, 181] on button "NEXT" at bounding box center [276, 183] width 61 height 14
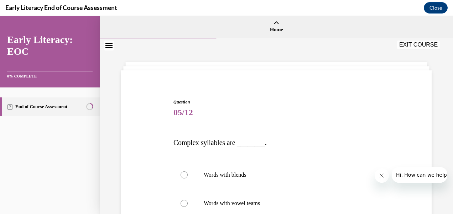
scroll to position [36, 0]
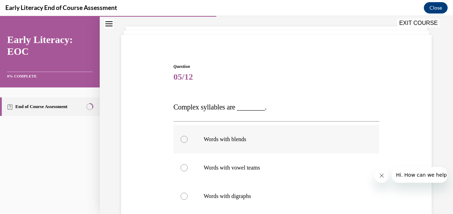
click at [185, 143] on div at bounding box center [277, 139] width 206 height 29
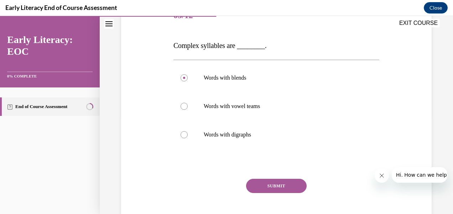
scroll to position [134, 0]
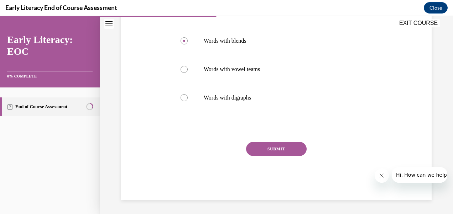
click at [270, 148] on button "SUBMIT" at bounding box center [276, 149] width 61 height 14
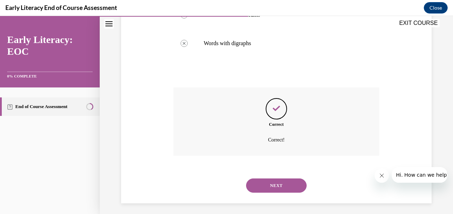
scroll to position [192, 0]
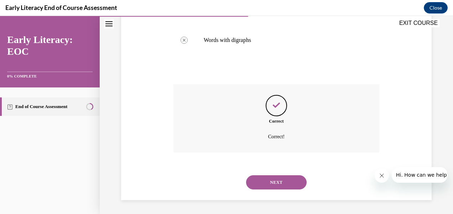
click at [254, 182] on button "NEXT" at bounding box center [276, 183] width 61 height 14
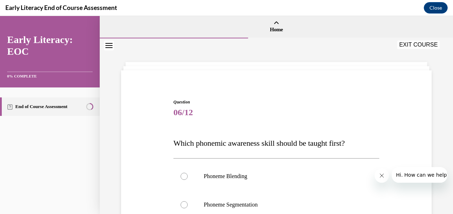
scroll to position [107, 0]
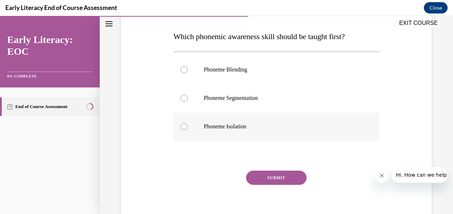
drag, startPoint x: 180, startPoint y: 125, endPoint x: 183, endPoint y: 131, distance: 6.5
click at [180, 125] on div at bounding box center [277, 127] width 206 height 29
drag, startPoint x: 270, startPoint y: 181, endPoint x: 266, endPoint y: 181, distance: 3.9
click at [270, 181] on button "SUBMIT" at bounding box center [276, 178] width 61 height 14
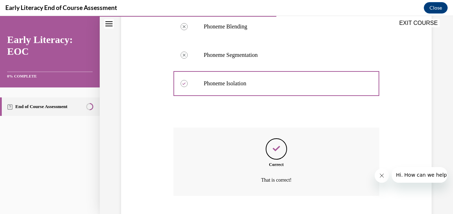
scroll to position [193, 0]
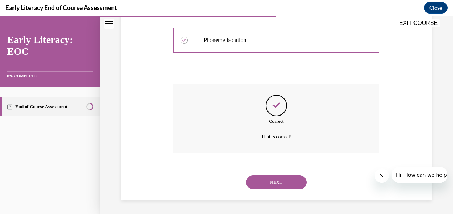
drag, startPoint x: 266, startPoint y: 185, endPoint x: 249, endPoint y: 193, distance: 19.1
click at [266, 185] on button "NEXT" at bounding box center [276, 183] width 61 height 14
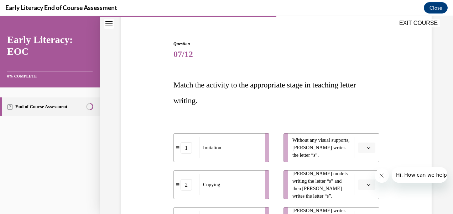
scroll to position [107, 0]
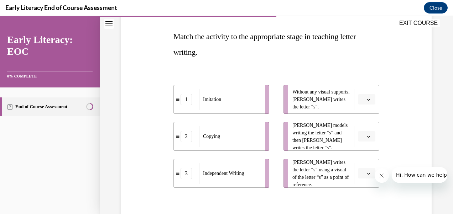
click at [367, 173] on icon "button" at bounding box center [369, 174] width 4 height 4
click at [353, 142] on div "2" at bounding box center [361, 143] width 17 height 14
click at [362, 97] on span "Please select an option" at bounding box center [363, 99] width 2 height 7
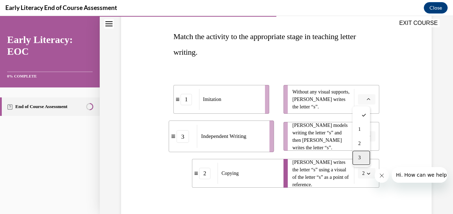
click at [363, 160] on div "3" at bounding box center [361, 158] width 17 height 14
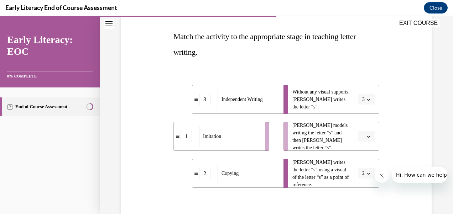
click at [367, 138] on icon "button" at bounding box center [369, 137] width 4 height 4
click at [358, 169] on div "1" at bounding box center [361, 167] width 17 height 14
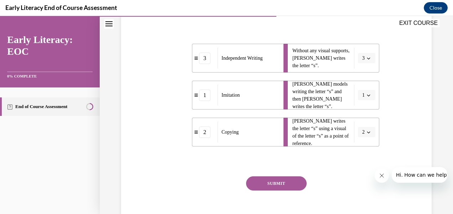
scroll to position [183, 0]
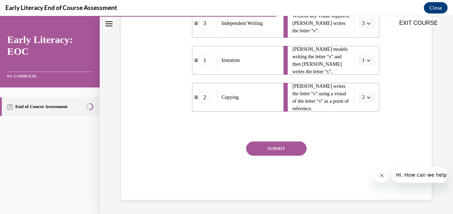
click at [286, 146] on button "SUBMIT" at bounding box center [276, 149] width 61 height 14
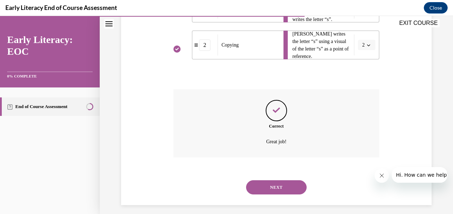
scroll to position [240, 0]
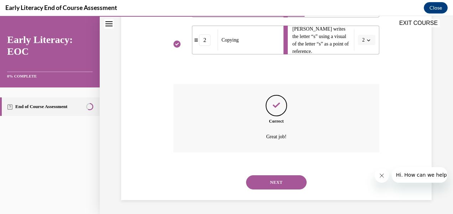
click at [270, 183] on button "NEXT" at bounding box center [276, 183] width 61 height 14
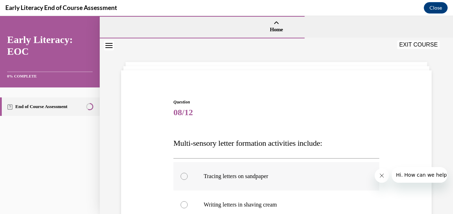
scroll to position [107, 0]
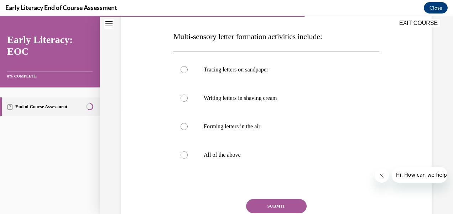
drag, startPoint x: 185, startPoint y: 155, endPoint x: 229, endPoint y: 182, distance: 52.4
click at [183, 157] on div at bounding box center [184, 155] width 7 height 7
click at [259, 205] on button "SUBMIT" at bounding box center [276, 207] width 61 height 14
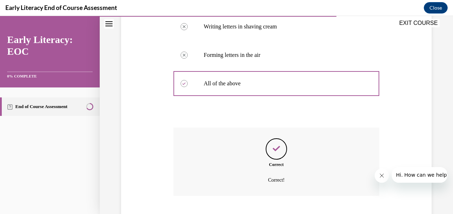
scroll to position [222, 0]
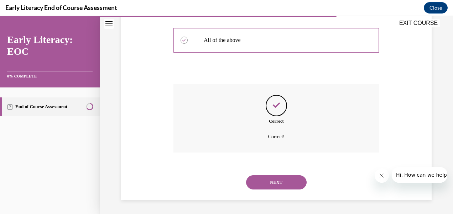
click at [259, 178] on button "NEXT" at bounding box center [276, 183] width 61 height 14
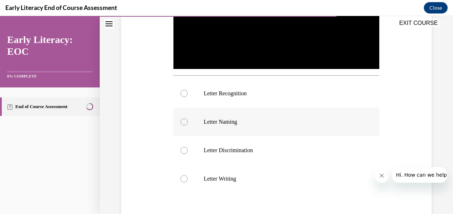
scroll to position [214, 0]
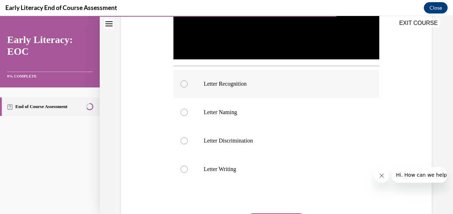
drag, startPoint x: 183, startPoint y: 78, endPoint x: 195, endPoint y: 91, distance: 17.9
click at [183, 78] on div at bounding box center [277, 84] width 206 height 29
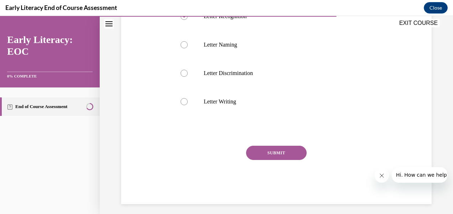
scroll to position [284, 0]
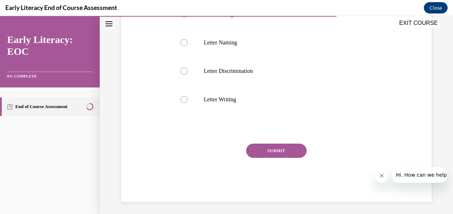
click at [254, 149] on button "SUBMIT" at bounding box center [276, 151] width 61 height 14
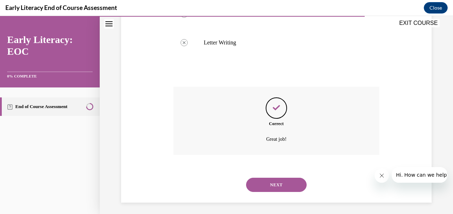
scroll to position [341, 0]
click at [246, 181] on button "NEXT" at bounding box center [276, 185] width 61 height 14
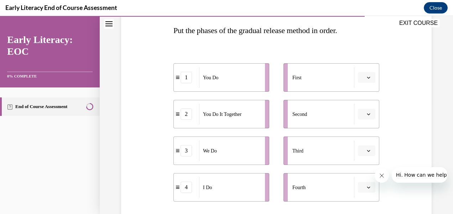
scroll to position [107, 0]
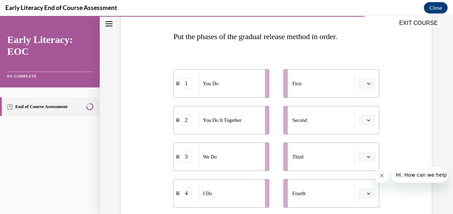
click at [362, 86] on span "Please select an option" at bounding box center [363, 83] width 2 height 7
click at [358, 156] on div "4" at bounding box center [361, 156] width 17 height 14
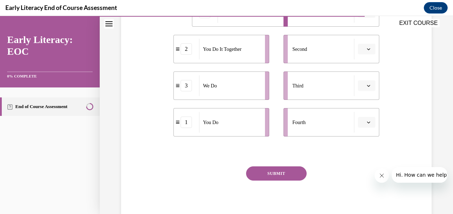
scroll to position [143, 0]
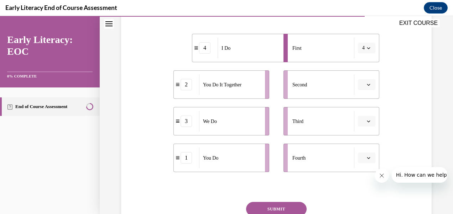
click at [367, 85] on icon "button" at bounding box center [369, 85] width 4 height 4
click at [362, 147] on div "3" at bounding box center [361, 143] width 17 height 14
click at [367, 121] on icon "button" at bounding box center [369, 122] width 4 height 4
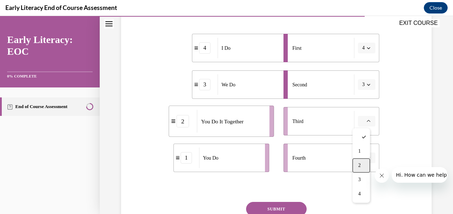
click at [360, 168] on span "2" at bounding box center [359, 166] width 2 height 6
click at [362, 159] on span "Please select an option" at bounding box center [363, 158] width 2 height 7
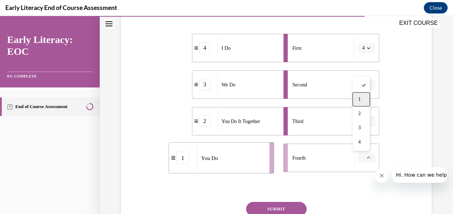
click at [357, 103] on div "1" at bounding box center [361, 100] width 17 height 14
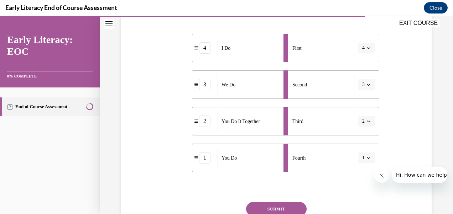
click at [290, 207] on button "SUBMIT" at bounding box center [276, 209] width 61 height 14
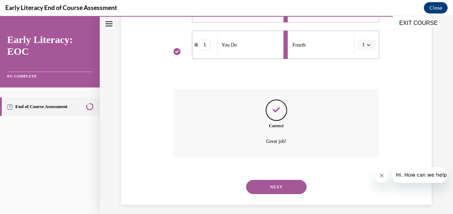
scroll to position [260, 0]
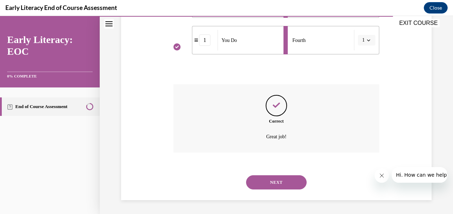
click at [279, 185] on button "NEXT" at bounding box center [276, 183] width 61 height 14
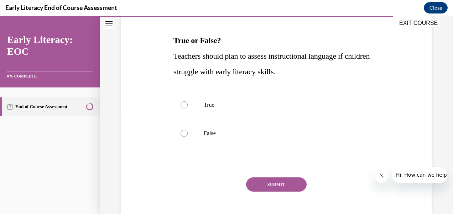
scroll to position [107, 0]
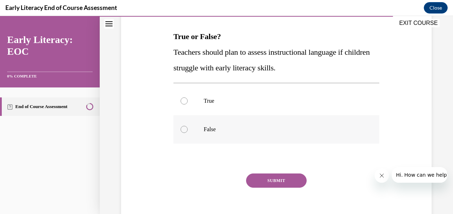
click at [191, 128] on div at bounding box center [277, 129] width 206 height 29
click at [291, 184] on button "SUBMIT" at bounding box center [276, 181] width 61 height 14
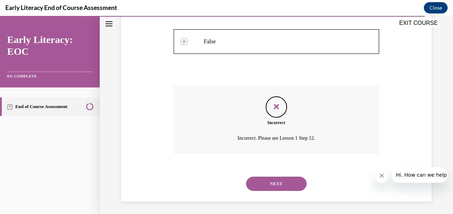
scroll to position [196, 0]
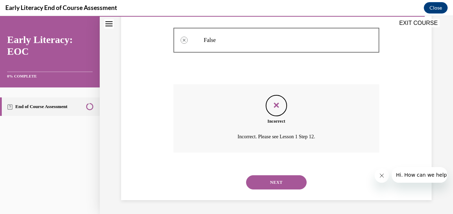
click at [264, 185] on button "NEXT" at bounding box center [276, 183] width 61 height 14
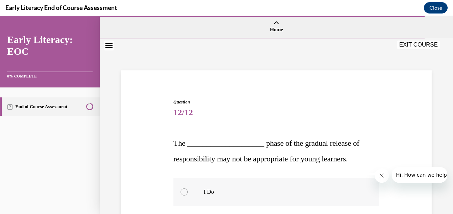
scroll to position [143, 0]
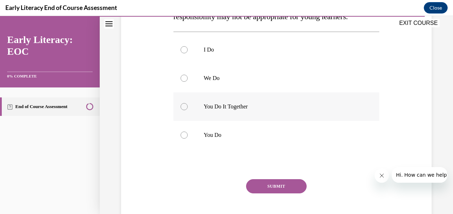
drag, startPoint x: 188, startPoint y: 108, endPoint x: 188, endPoint y: 117, distance: 8.9
click at [189, 108] on div at bounding box center [277, 107] width 206 height 29
click at [276, 184] on button "SUBMIT" at bounding box center [276, 187] width 61 height 14
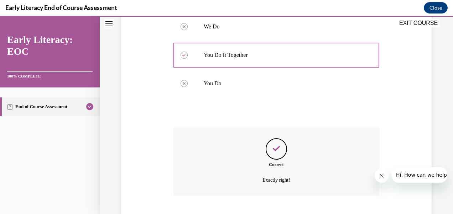
scroll to position [238, 0]
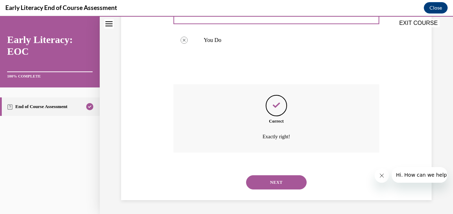
click at [270, 180] on button "NEXT" at bounding box center [276, 183] width 61 height 14
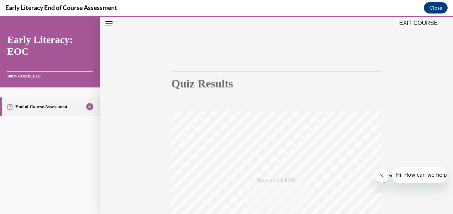
scroll to position [0, 0]
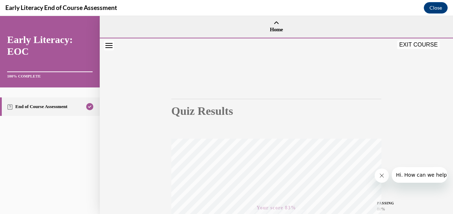
click at [403, 45] on button "EXIT COURSE" at bounding box center [418, 45] width 43 height 9
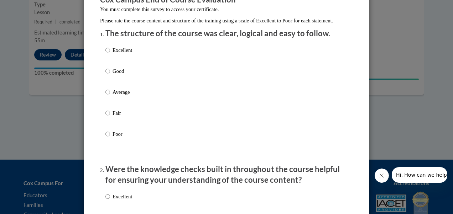
scroll to position [71, 0]
click at [105, 75] on input "Good" at bounding box center [107, 71] width 5 height 8
radio input "true"
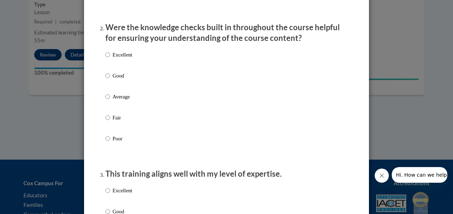
scroll to position [214, 0]
click at [106, 79] on input "Good" at bounding box center [107, 76] width 5 height 8
radio input "true"
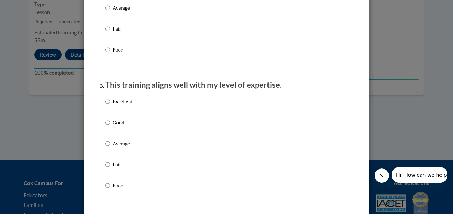
scroll to position [356, 0]
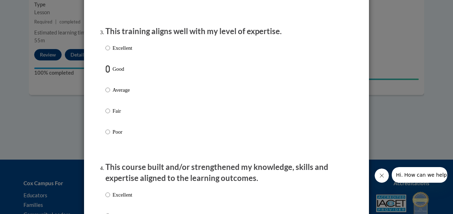
click at [105, 73] on input "Good" at bounding box center [107, 69] width 5 height 8
radio input "true"
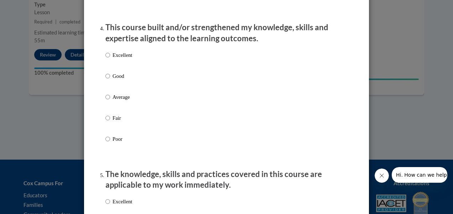
scroll to position [499, 0]
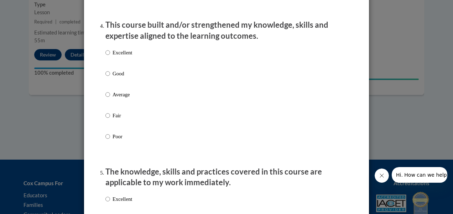
click at [107, 81] on label "Good" at bounding box center [118, 79] width 27 height 19
click at [107, 78] on input "Good" at bounding box center [107, 74] width 5 height 8
radio input "true"
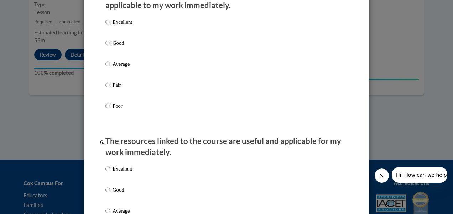
scroll to position [677, 0]
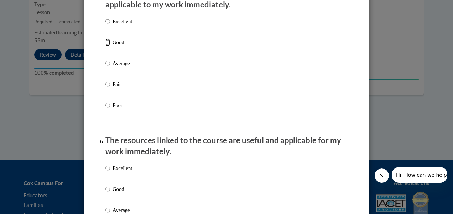
click at [105, 46] on input "Good" at bounding box center [107, 42] width 5 height 8
radio input "true"
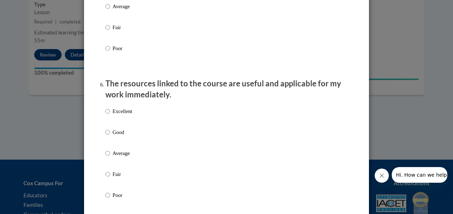
scroll to position [819, 0]
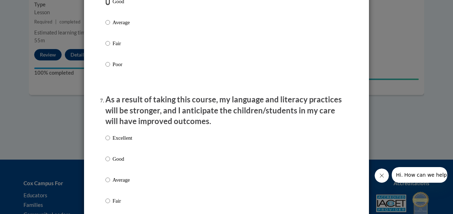
scroll to position [784, 0]
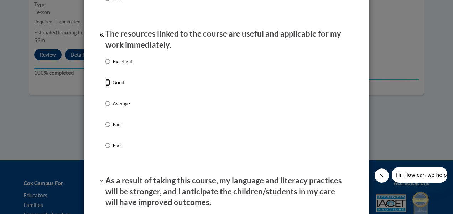
click at [105, 87] on input "Good" at bounding box center [107, 83] width 5 height 8
radio input "true"
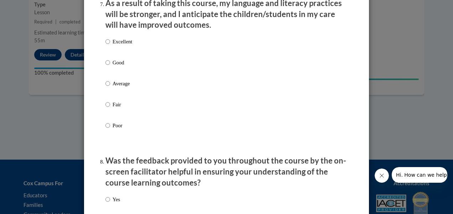
scroll to position [962, 0]
click at [105, 66] on input "Good" at bounding box center [107, 62] width 5 height 8
radio input "true"
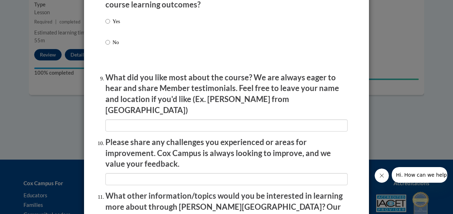
scroll to position [1069, 0]
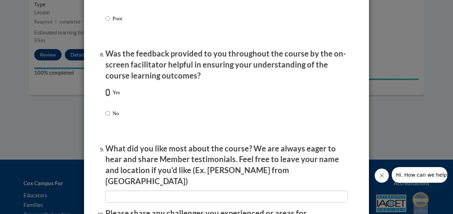
click at [106, 97] on input "Yes" at bounding box center [107, 93] width 5 height 8
radio input "true"
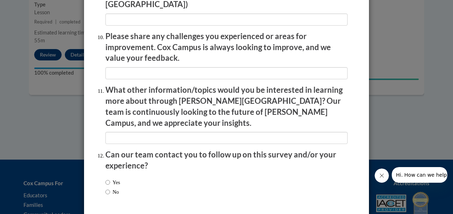
scroll to position [1247, 0]
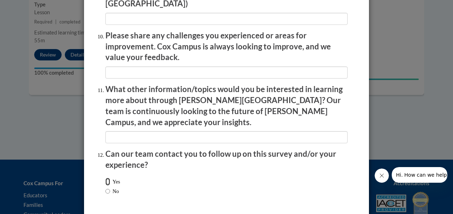
click at [105, 178] on input "Yes" at bounding box center [107, 182] width 5 height 8
radio input "true"
click at [105, 188] on input "No" at bounding box center [107, 192] width 5 height 8
radio input "true"
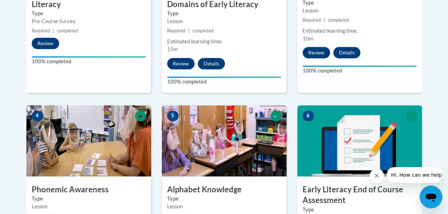
scroll to position [135, 0]
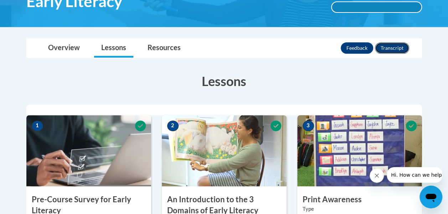
click at [398, 46] on button "Transcript" at bounding box center [392, 47] width 34 height 11
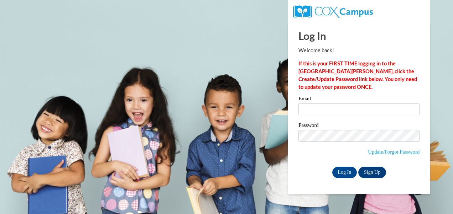
type input "[EMAIL_ADDRESS][DOMAIN_NAME]"
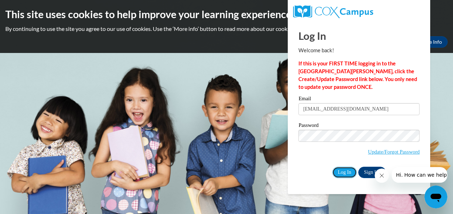
drag, startPoint x: 342, startPoint y: 175, endPoint x: 341, endPoint y: 165, distance: 9.4
click at [342, 174] on input "Log In" at bounding box center [344, 172] width 25 height 11
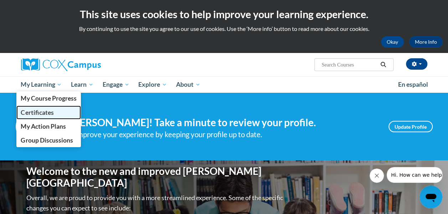
click at [35, 112] on span "Certificates" at bounding box center [37, 112] width 33 height 7
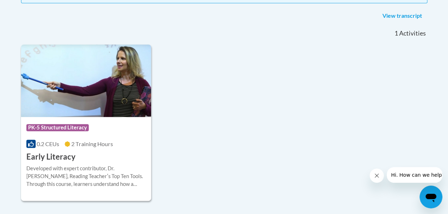
scroll to position [178, 0]
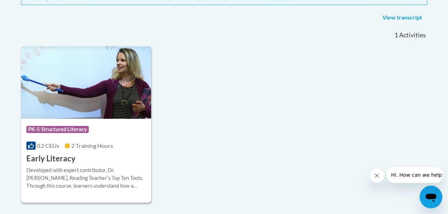
click at [108, 137] on div "Course Category: PK-5 Structured Literacy" at bounding box center [86, 131] width 120 height 16
